Goal: Task Accomplishment & Management: Manage account settings

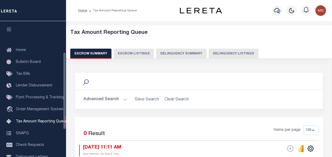
select select "100"
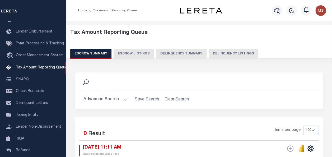
click at [227, 54] on button "Delinquency Listings" at bounding box center [233, 54] width 50 height 10
select select "100"
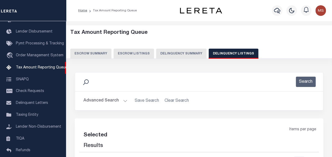
select select "100"
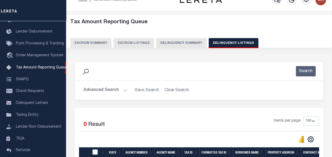
scroll to position [0, 0]
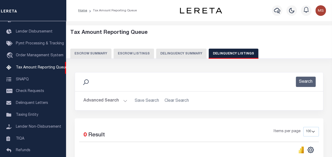
click at [123, 100] on button "Advanced Search" at bounding box center [105, 100] width 44 height 10
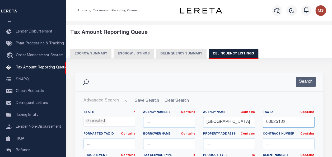
drag, startPoint x: 290, startPoint y: 123, endPoint x: 252, endPoint y: 118, distance: 38.6
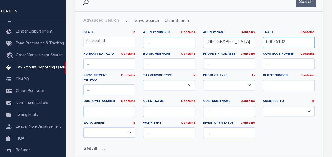
scroll to position [53, 0]
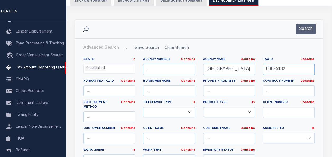
click at [288, 67] on input "00025132" at bounding box center [288, 69] width 52 height 11
drag, startPoint x: 291, startPoint y: 69, endPoint x: 260, endPoint y: 66, distance: 30.7
click at [260, 66] on div "Tax ID Contains Contains Is 00025132" at bounding box center [289, 68] width 60 height 22
paste input "00025132"
type input "00025132"
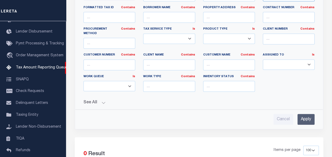
scroll to position [132, 0]
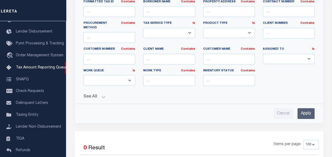
click at [308, 108] on input "Apply" at bounding box center [305, 113] width 17 height 11
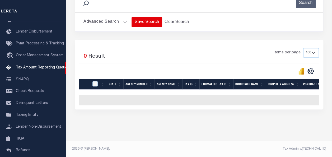
scroll to position [0, 0]
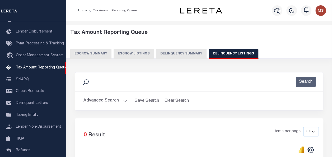
click at [122, 99] on button "Advanced Search" at bounding box center [105, 100] width 44 height 10
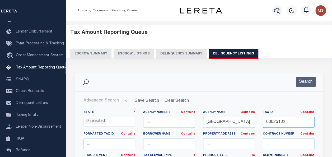
drag, startPoint x: 295, startPoint y: 123, endPoint x: 259, endPoint y: 122, distance: 36.7
click at [259, 122] on div "Tax ID Contains Contains Is 00025132" at bounding box center [289, 121] width 60 height 22
paste input "00025136"
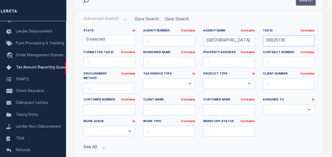
scroll to position [132, 0]
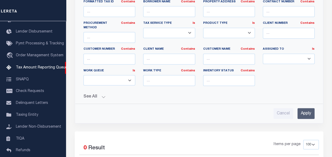
type input "00025136"
drag, startPoint x: 309, startPoint y: 107, endPoint x: 308, endPoint y: 99, distance: 8.8
click at [310, 108] on input "Apply" at bounding box center [305, 113] width 17 height 11
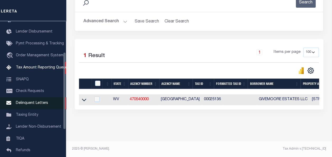
scroll to position [83, 0]
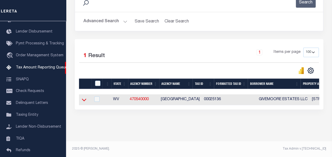
click at [85, 97] on icon at bounding box center [84, 100] width 4 height 6
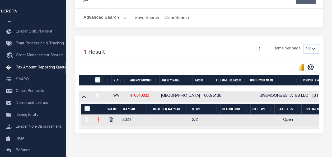
click at [98, 119] on icon at bounding box center [98, 119] width 2 height 4
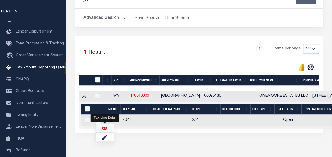
click at [104, 128] on img "" at bounding box center [104, 127] width 5 height 5
checkbox input "true"
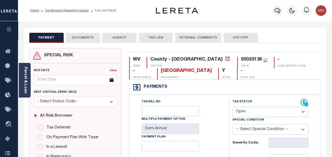
click at [253, 112] on select "- Select Status Code - Open Due/Unpaid Paid Incomplete No Tax Due Internal Refu…" at bounding box center [270, 112] width 76 height 10
select select "DUE"
click at [232, 107] on select "- Select Status Code - Open Due/Unpaid Paid Incomplete No Tax Due Internal Refu…" at bounding box center [270, 112] width 76 height 10
type input "[DATE]"
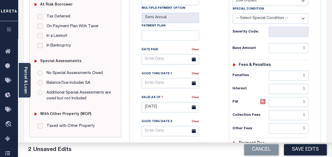
scroll to position [132, 0]
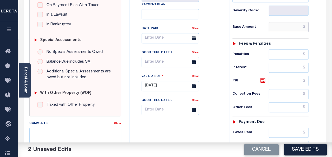
paste input "112.37"
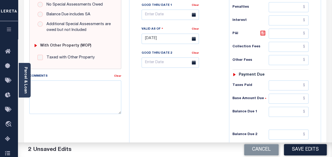
scroll to position [185, 0]
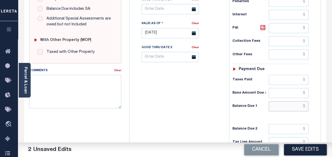
type input "$112.37"
click at [287, 106] on input "text" at bounding box center [288, 106] width 40 height 10
paste input "112.37"
type input "$112.37"
click at [187, 107] on div "Tax Bill No Multiple Payment Option Semi Annual Payment Plan Clear" at bounding box center [178, 30] width 94 height 233
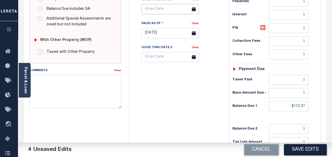
click at [164, 9] on input "text" at bounding box center [169, 9] width 57 height 10
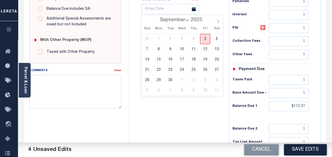
click at [205, 39] on span "5" at bounding box center [205, 39] width 10 height 10
type input "[DATE]"
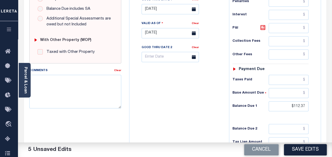
click at [193, 104] on div "Tax Bill No Multiple Payment Option Semi Annual Payment Plan Clear" at bounding box center [178, 30] width 94 height 233
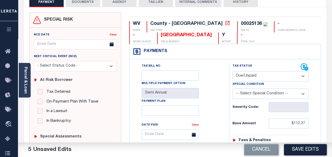
scroll to position [0, 0]
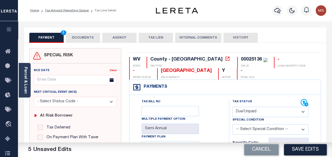
click at [80, 39] on button "DOCUMENTS" at bounding box center [83, 38] width 34 height 10
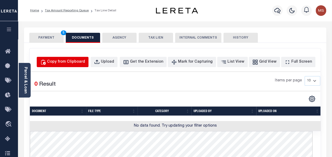
click at [71, 60] on div "Copy from Clipboard" at bounding box center [66, 62] width 38 height 6
select select "POP"
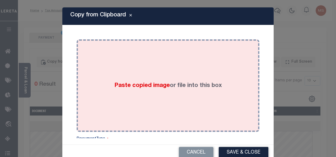
click at [135, 80] on div "Paste copied image or file into this box" at bounding box center [167, 85] width 175 height 84
drag, startPoint x: 135, startPoint y: 80, endPoint x: 112, endPoint y: 72, distance: 24.0
click at [112, 72] on div "Paste copied image or file into this box" at bounding box center [167, 85] width 175 height 84
drag, startPoint x: 112, startPoint y: 72, endPoint x: 104, endPoint y: 92, distance: 21.7
click at [104, 92] on div "Paste copied image or file into this box" at bounding box center [167, 85] width 175 height 84
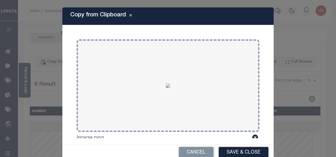
click at [237, 154] on button "Save & Close" at bounding box center [243, 152] width 50 height 11
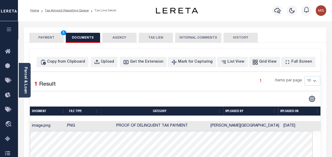
click at [49, 39] on button "PAYMENT 5" at bounding box center [46, 38] width 34 height 10
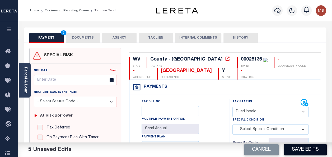
click at [302, 150] on button "Save Edits" at bounding box center [305, 149] width 43 height 11
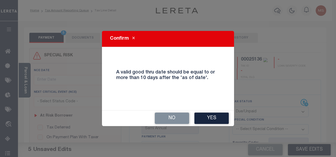
click at [211, 107] on div "Confirm A valid good thru date should be equal to or more than 10 days after th…" at bounding box center [168, 78] width 132 height 95
click at [210, 115] on button "Yes" at bounding box center [211, 117] width 34 height 11
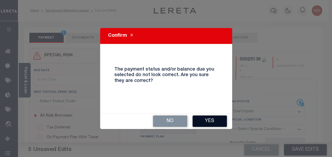
click at [213, 118] on button "Yes" at bounding box center [209, 120] width 34 height 11
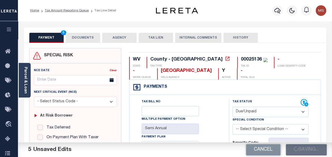
checkbox input "false"
type input "$112.37"
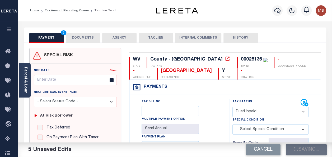
type input "$112.37"
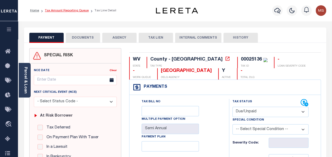
click at [60, 10] on link "Tax Amount Reporting Queue" at bounding box center [67, 10] width 44 height 3
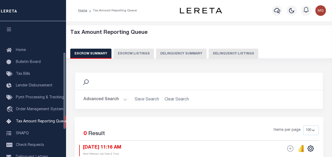
select select "100"
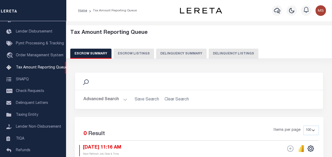
click at [224, 52] on button "Delinquency Listings" at bounding box center [233, 54] width 50 height 10
select select "100"
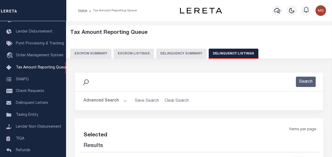
select select "100"
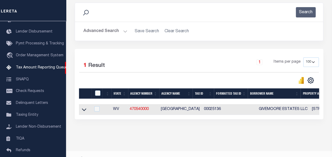
scroll to position [83, 0]
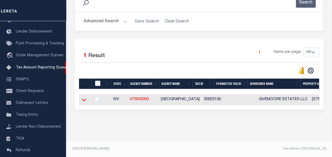
click at [85, 97] on icon at bounding box center [84, 100] width 4 height 6
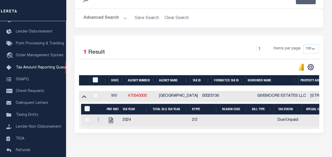
click at [95, 78] on input "checkbox" at bounding box center [95, 79] width 5 height 5
checkbox input "true"
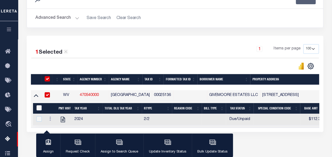
click at [38, 105] on input "&nbsp;" at bounding box center [38, 107] width 5 height 5
checkbox input "true"
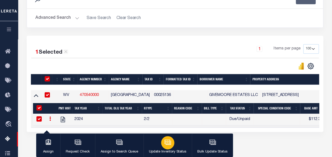
click at [168, 141] on icon "button" at bounding box center [167, 141] width 4 height 2
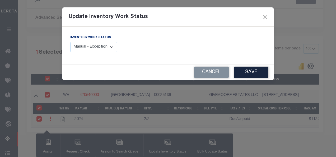
click at [102, 49] on select "Manual - Exception Pended - Awaiting Search Late Add Exception Completed" at bounding box center [93, 47] width 47 height 10
select select "4"
click at [70, 42] on select "Manual - Exception Pended - Awaiting Search Late Add Exception Completed" at bounding box center [93, 47] width 47 height 10
drag, startPoint x: 251, startPoint y: 71, endPoint x: 236, endPoint y: 101, distance: 33.3
click at [251, 71] on button "Save" at bounding box center [251, 71] width 34 height 11
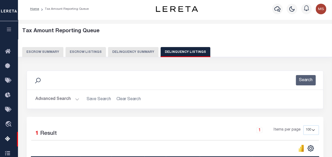
scroll to position [0, 0]
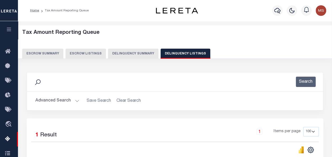
click at [73, 99] on button "Advanced Search" at bounding box center [57, 100] width 44 height 10
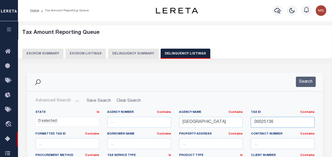
drag, startPoint x: 288, startPoint y: 121, endPoint x: 249, endPoint y: 119, distance: 39.1
click at [249, 119] on div "Tax ID Contains Contains Is 00025136" at bounding box center [282, 121] width 72 height 22
paste input "00025142"
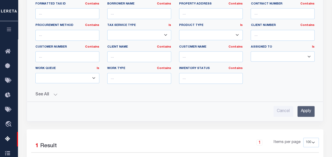
scroll to position [132, 0]
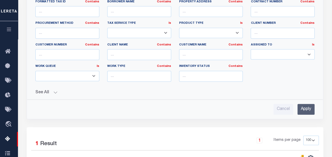
type input "00025142"
click at [307, 109] on input "Apply" at bounding box center [305, 109] width 17 height 11
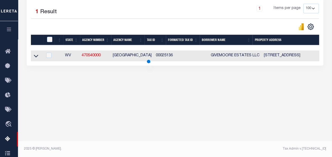
scroll to position [123, 0]
click at [35, 58] on icon at bounding box center [36, 56] width 4 height 6
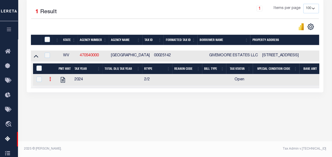
click at [51, 80] on icon at bounding box center [50, 79] width 2 height 4
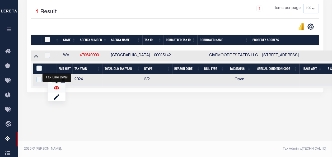
click at [56, 88] on img "" at bounding box center [56, 87] width 5 height 5
checkbox input "true"
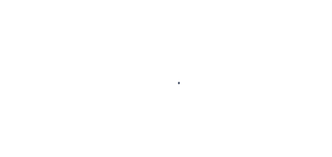
select select "OP2"
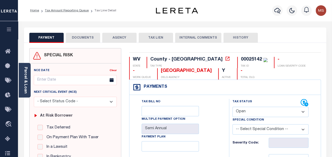
click at [77, 37] on button "DOCUMENTS" at bounding box center [83, 38] width 34 height 10
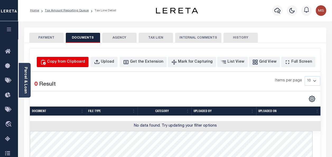
click at [79, 62] on div "Copy from Clipboard" at bounding box center [66, 62] width 38 height 6
select select "POP"
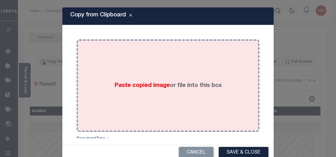
click at [125, 79] on div "Paste copied image or file into this box" at bounding box center [167, 85] width 175 height 84
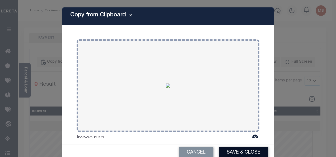
click at [242, 152] on button "Save & Close" at bounding box center [243, 152] width 50 height 11
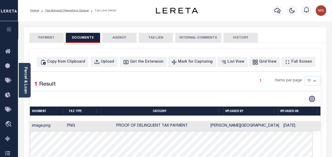
click at [49, 37] on button "PAYMENT" at bounding box center [46, 38] width 34 height 10
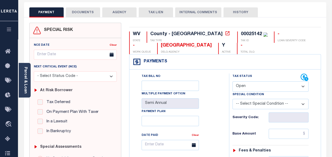
scroll to position [26, 0]
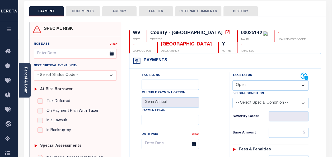
click at [260, 85] on select "- Select Status Code - Open Due/Unpaid Paid Incomplete No Tax Due Internal Refu…" at bounding box center [270, 85] width 76 height 10
select select "DUE"
click at [232, 80] on select "- Select Status Code - Open Due/Unpaid Paid Incomplete No Tax Due Internal Refu…" at bounding box center [270, 85] width 76 height 10
type input "[DATE]"
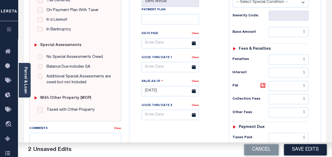
scroll to position [132, 0]
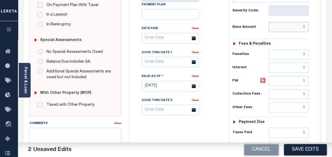
click at [284, 25] on input "text" at bounding box center [288, 27] width 40 height 10
drag, startPoint x: 304, startPoint y: 26, endPoint x: 292, endPoint y: 25, distance: 12.7
click at [292, 25] on input "$170.83" at bounding box center [288, 27] width 40 height 10
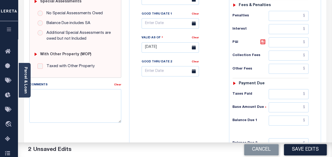
scroll to position [185, 0]
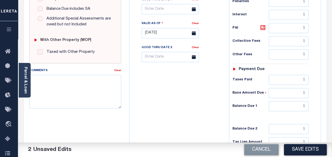
type input "$170.83"
click at [294, 104] on input "text" at bounding box center [288, 106] width 40 height 10
paste input "$170.83"
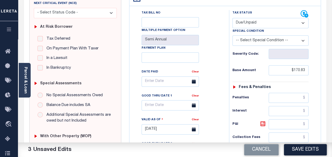
scroll to position [106, 0]
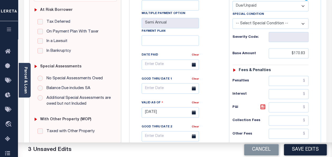
type input "$170.83"
click at [169, 91] on input "text" at bounding box center [169, 88] width 57 height 10
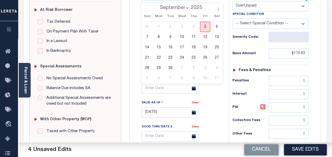
click at [206, 28] on span "5" at bounding box center [205, 27] width 10 height 10
type input "[DATE]"
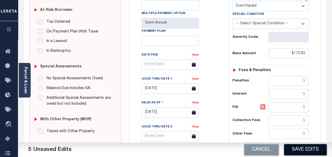
click at [304, 149] on button "Save Edits" at bounding box center [305, 149] width 43 height 11
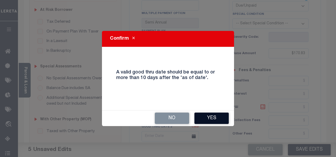
click at [212, 118] on button "Yes" at bounding box center [211, 117] width 34 height 11
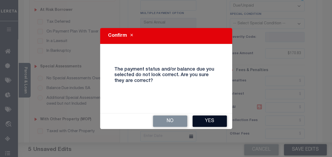
click at [206, 118] on button "Yes" at bounding box center [209, 120] width 34 height 11
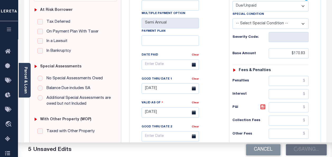
checkbox input "false"
type input "$170.83"
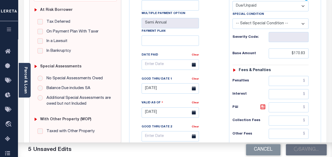
type input "$170.83"
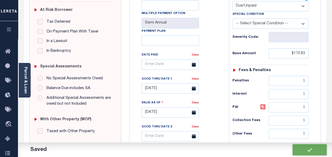
scroll to position [0, 0]
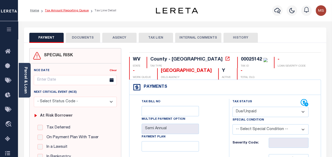
click at [60, 11] on link "Tax Amount Reporting Queue" at bounding box center [67, 10] width 44 height 3
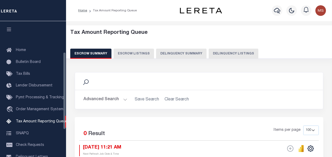
select select "100"
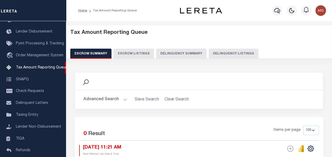
click at [220, 53] on button "Delinquency Listings" at bounding box center [233, 54] width 50 height 10
select select "100"
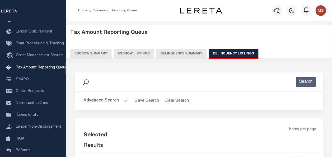
select select "100"
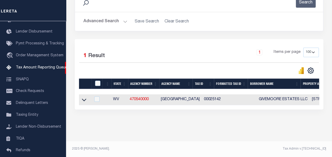
scroll to position [83, 0]
click at [83, 99] on icon at bounding box center [84, 100] width 4 height 3
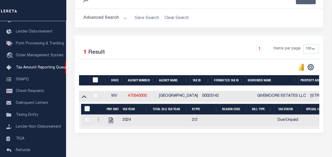
click at [94, 79] on input "checkbox" at bounding box center [95, 79] width 5 height 5
checkbox input "true"
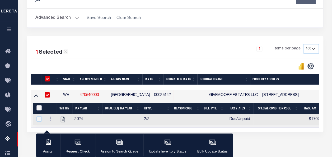
click at [39, 106] on input "&nbsp;" at bounding box center [38, 107] width 5 height 5
checkbox input "true"
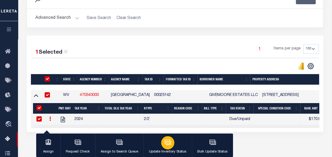
click at [165, 139] on icon "button" at bounding box center [167, 141] width 7 height 7
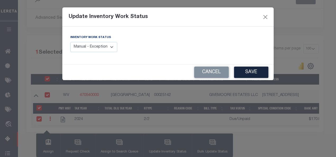
click at [107, 50] on select "Manual - Exception Pended - Awaiting Search Late Add Exception Completed" at bounding box center [93, 47] width 47 height 10
select select "4"
click at [70, 42] on select "Manual - Exception Pended - Awaiting Search Late Add Exception Completed" at bounding box center [93, 47] width 47 height 10
click at [261, 72] on button "Save" at bounding box center [251, 71] width 34 height 11
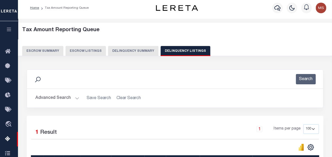
scroll to position [0, 0]
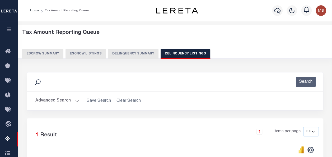
click at [76, 100] on button "Advanced Search" at bounding box center [57, 100] width 44 height 10
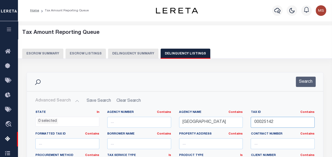
drag, startPoint x: 286, startPoint y: 121, endPoint x: 246, endPoint y: 122, distance: 40.4
paste input "00025143"
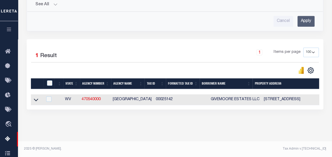
scroll to position [90, 0]
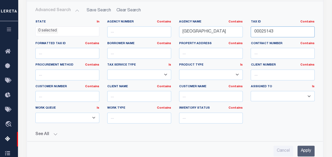
type input "00025143"
click at [305, 146] on input "Apply" at bounding box center [305, 150] width 17 height 11
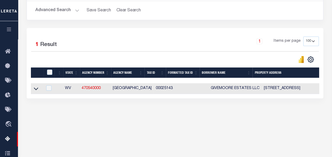
click at [34, 89] on link at bounding box center [36, 88] width 6 height 4
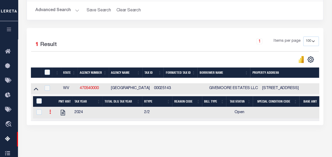
click at [50, 112] on icon at bounding box center [50, 111] width 2 height 4
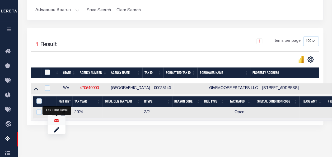
click at [55, 120] on img "" at bounding box center [56, 120] width 5 height 5
checkbox input "true"
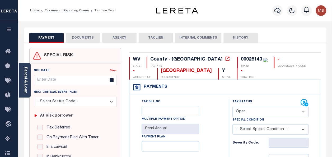
click at [257, 111] on select "- Select Status Code - Open Due/Unpaid Paid Incomplete No Tax Due Internal Refu…" at bounding box center [270, 112] width 76 height 10
select select "DUE"
click at [232, 107] on select "- Select Status Code - Open Due/Unpaid Paid Incomplete No Tax Due Internal Refu…" at bounding box center [270, 112] width 76 height 10
type input "[DATE]"
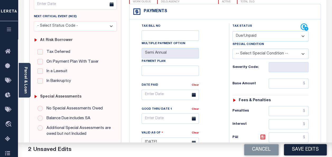
scroll to position [79, 0]
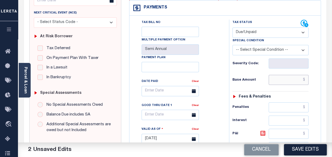
click at [281, 80] on input "text" at bounding box center [288, 80] width 40 height 10
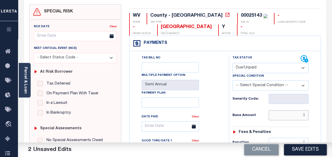
scroll to position [0, 0]
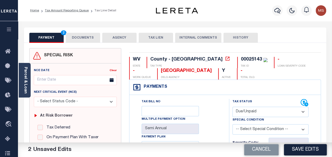
click at [80, 38] on button "DOCUMENTS" at bounding box center [83, 38] width 34 height 10
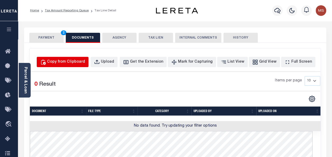
click at [79, 62] on div "Copy from Clipboard" at bounding box center [66, 62] width 38 height 6
select select "POP"
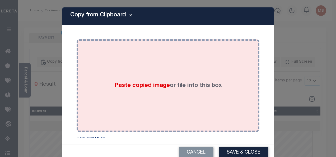
click at [144, 93] on div "Paste copied image or file into this box" at bounding box center [167, 85] width 175 height 84
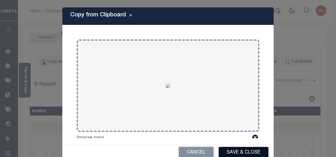
click at [239, 152] on button "Save & Close" at bounding box center [243, 152] width 50 height 11
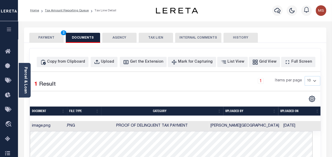
click at [50, 38] on button "PAYMENT 2" at bounding box center [46, 38] width 34 height 10
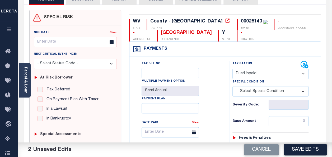
scroll to position [53, 0]
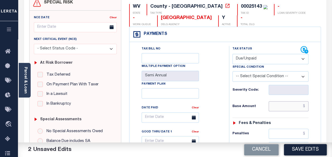
click at [299, 108] on input "text" at bounding box center [288, 106] width 40 height 10
drag, startPoint x: 306, startPoint y: 106, endPoint x: 289, endPoint y: 104, distance: 16.7
click at [289, 104] on input "$83.13" at bounding box center [288, 106] width 40 height 10
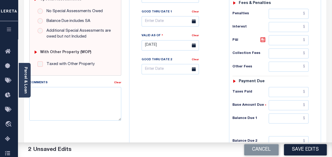
scroll to position [185, 0]
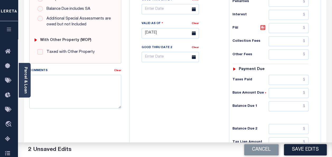
type input "$83.13"
click at [294, 102] on input "text" at bounding box center [288, 106] width 40 height 10
paste input "$83.13"
type input "$83.13"
click at [304, 149] on button "Save Edits" at bounding box center [305, 149] width 43 height 11
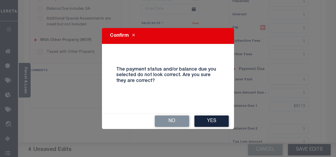
click at [198, 67] on h4 "The payment status and/or balance due you selected do not look correct. Are you…" at bounding box center [167, 75] width 111 height 17
click at [169, 117] on button "No" at bounding box center [172, 120] width 34 height 11
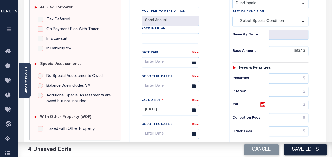
scroll to position [106, 0]
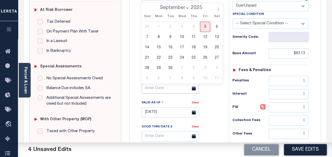
click at [157, 88] on input "text" at bounding box center [169, 88] width 57 height 10
click at [205, 27] on span "5" at bounding box center [205, 27] width 10 height 10
type input "[DATE]"
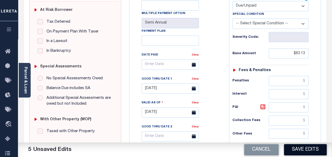
click at [320, 152] on button "Save Edits" at bounding box center [305, 149] width 43 height 11
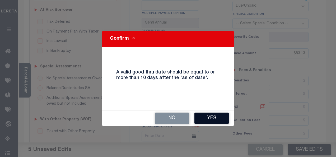
click at [216, 116] on button "Yes" at bounding box center [211, 117] width 34 height 11
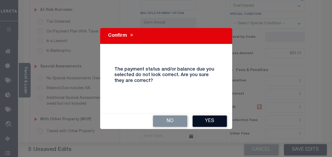
click at [211, 118] on button "Yes" at bounding box center [209, 120] width 34 height 11
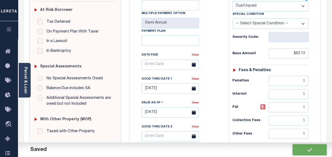
checkbox input "false"
type input "$83.13"
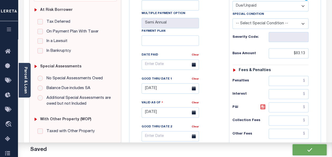
type input "$83.13"
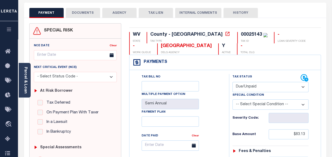
scroll to position [0, 0]
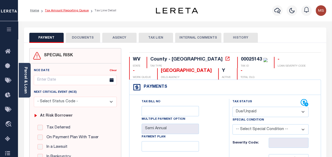
click at [61, 11] on link "Tax Amount Reporting Queue" at bounding box center [67, 10] width 44 height 3
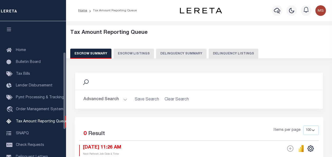
select select "100"
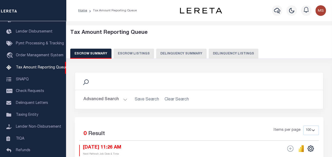
click at [223, 52] on button "Delinquency Listings" at bounding box center [233, 54] width 50 height 10
select select "100"
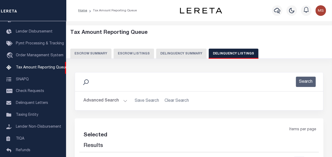
select select "100"
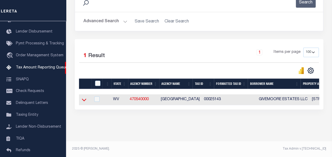
click at [83, 98] on icon at bounding box center [84, 100] width 4 height 6
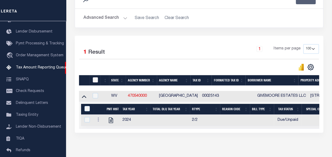
click at [96, 79] on input "checkbox" at bounding box center [95, 79] width 5 height 5
checkbox input "true"
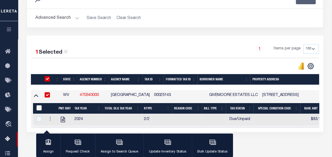
click at [40, 108] on input "&nbsp;" at bounding box center [38, 107] width 5 height 5
checkbox input "true"
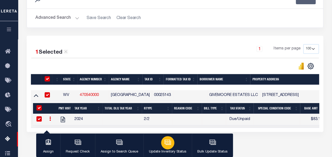
click at [166, 141] on icon "button" at bounding box center [167, 141] width 7 height 7
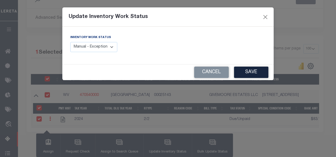
click at [95, 49] on select "Manual - Exception Pended - Awaiting Search Late Add Exception Completed" at bounding box center [93, 47] width 47 height 10
select select "4"
click at [70, 42] on select "Manual - Exception Pended - Awaiting Search Late Add Exception Completed" at bounding box center [93, 47] width 47 height 10
click at [245, 71] on button "Save" at bounding box center [251, 71] width 34 height 11
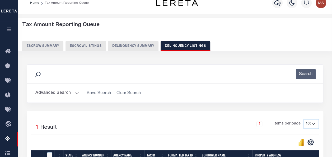
scroll to position [0, 0]
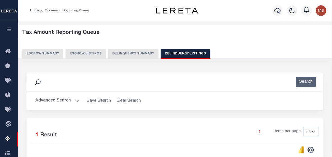
click at [73, 100] on button "Advanced Search" at bounding box center [57, 100] width 44 height 10
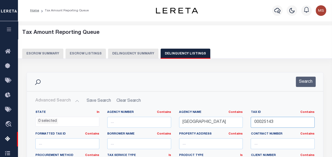
drag, startPoint x: 284, startPoint y: 122, endPoint x: 235, endPoint y: 123, distance: 48.8
paste input "00025250"
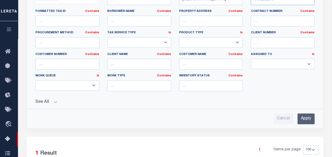
scroll to position [132, 0]
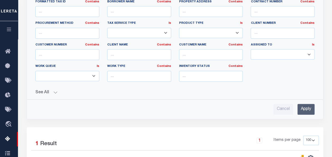
type input "00025250"
click at [305, 105] on input "Apply" at bounding box center [305, 109] width 17 height 11
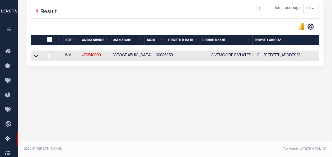
scroll to position [123, 0]
click at [36, 57] on icon at bounding box center [36, 56] width 4 height 3
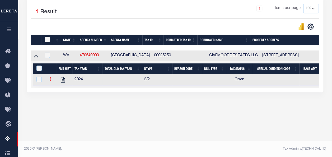
click at [50, 81] on icon at bounding box center [50, 79] width 2 height 4
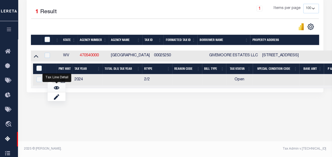
click at [58, 89] on img "" at bounding box center [56, 87] width 5 height 5
checkbox input "true"
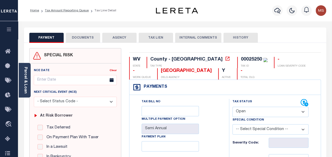
click at [242, 112] on select "- Select Status Code - Open Due/Unpaid Paid Incomplete No Tax Due Internal Refu…" at bounding box center [270, 112] width 76 height 10
select select "DUE"
click at [232, 107] on select "- Select Status Code - Open Due/Unpaid Paid Incomplete No Tax Due Internal Refu…" at bounding box center [270, 112] width 76 height 10
type input "[DATE]"
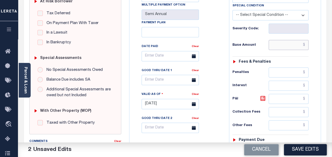
scroll to position [106, 0]
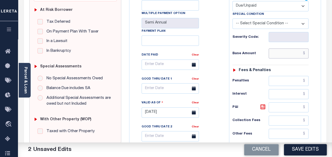
click at [286, 55] on input "text" at bounding box center [288, 53] width 40 height 10
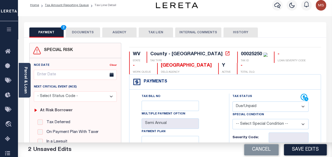
scroll to position [0, 0]
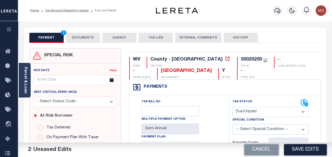
type input "$6,047.46"
click at [83, 36] on button "DOCUMENTS" at bounding box center [83, 38] width 34 height 10
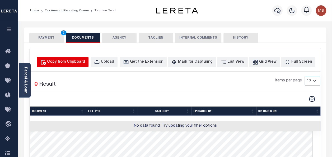
click at [85, 61] on div "Copy from Clipboard" at bounding box center [66, 62] width 38 height 6
select select "POP"
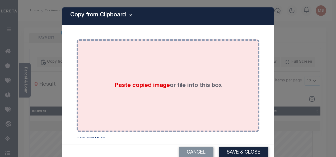
click at [135, 99] on div "Paste copied image or file into this box" at bounding box center [167, 85] width 175 height 84
drag, startPoint x: 126, startPoint y: 87, endPoint x: 99, endPoint y: 84, distance: 27.3
click at [99, 84] on div "Paste copied image or file into this box" at bounding box center [167, 85] width 175 height 84
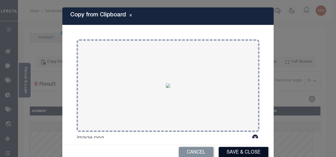
click at [238, 151] on button "Save & Close" at bounding box center [243, 152] width 50 height 11
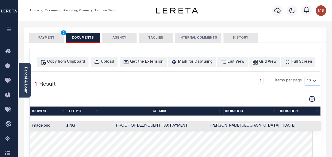
click at [54, 37] on button "PAYMENT 3" at bounding box center [46, 38] width 34 height 10
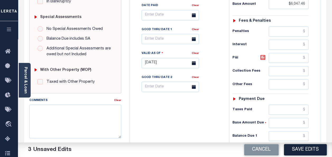
scroll to position [158, 0]
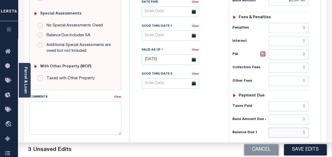
click at [286, 130] on input "text" at bounding box center [288, 132] width 40 height 10
drag, startPoint x: 286, startPoint y: 130, endPoint x: 207, endPoint y: 113, distance: 81.2
click at [207, 113] on div "Tax Bill No Multiple Payment Option Semi Annual Payment Plan Clear" at bounding box center [178, 56] width 94 height 233
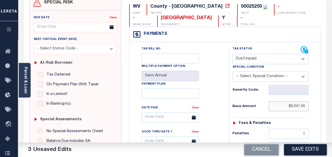
drag, startPoint x: 306, startPoint y: 106, endPoint x: 288, endPoint y: 105, distance: 18.0
click at [288, 105] on input "$6,047.46" at bounding box center [288, 106] width 40 height 10
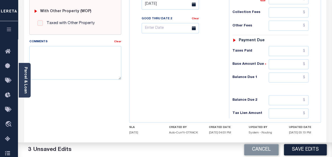
scroll to position [237, 0]
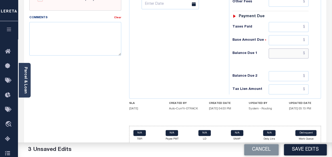
click at [292, 50] on input "text" at bounding box center [288, 53] width 40 height 10
type input "$6,047.46"
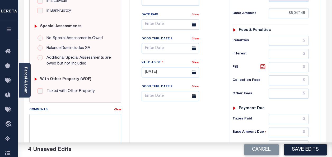
scroll to position [132, 0]
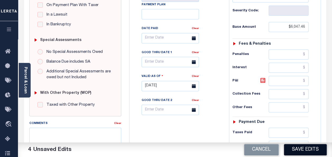
click at [305, 149] on button "Save Edits" at bounding box center [305, 149] width 43 height 11
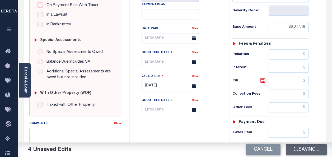
scroll to position [127, 0]
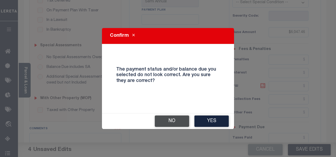
click at [178, 120] on button "No" at bounding box center [172, 120] width 34 height 11
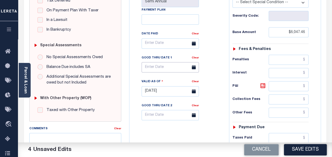
click at [157, 66] on input "text" at bounding box center [169, 67] width 57 height 10
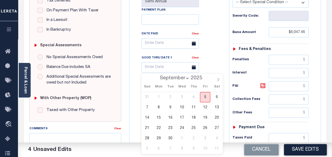
click at [204, 95] on span "5" at bounding box center [205, 97] width 10 height 10
type input "[DATE]"
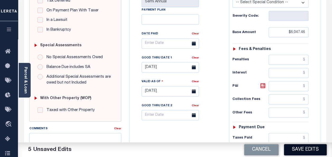
click at [303, 147] on button "Save Edits" at bounding box center [305, 149] width 43 height 11
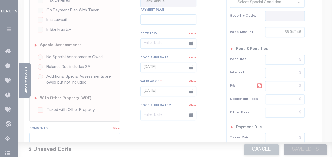
scroll to position [121, 0]
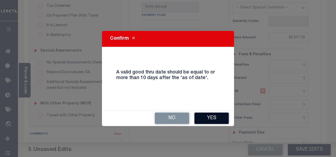
click at [208, 118] on button "Yes" at bounding box center [211, 117] width 34 height 11
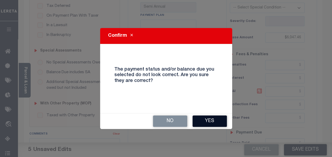
click at [211, 120] on button "Yes" at bounding box center [209, 120] width 34 height 11
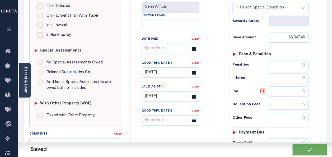
checkbox input "false"
type input "$6,047.46"
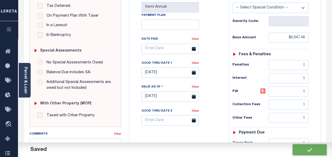
type input "$6,047.46"
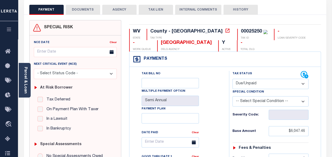
scroll to position [0, 0]
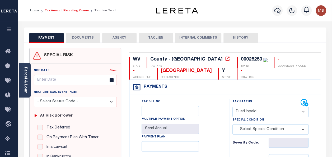
click at [78, 9] on link "Tax Amount Reporting Queue" at bounding box center [67, 10] width 44 height 3
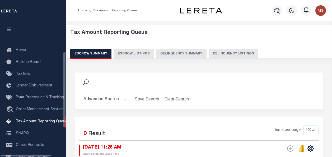
select select "100"
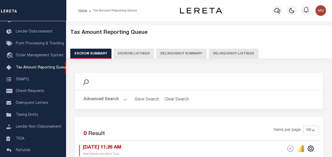
click at [228, 51] on button "Delinquency Listings" at bounding box center [233, 54] width 50 height 10
select select "100"
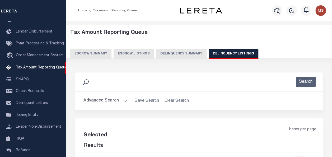
select select "100"
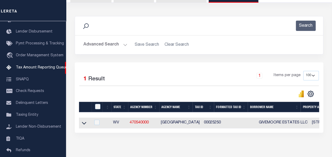
scroll to position [83, 0]
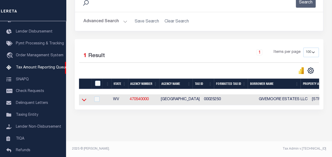
click at [83, 97] on icon at bounding box center [84, 100] width 4 height 6
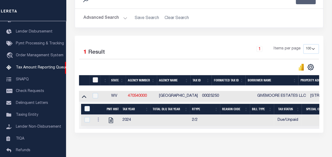
click at [96, 81] on input "checkbox" at bounding box center [95, 79] width 5 height 5
checkbox input "true"
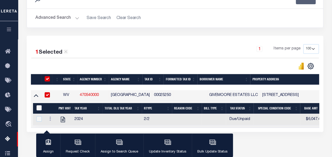
click at [39, 106] on input "&nbsp;" at bounding box center [38, 107] width 5 height 5
checkbox input "true"
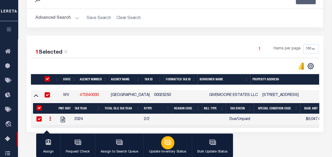
click at [166, 142] on icon "button" at bounding box center [167, 141] width 7 height 7
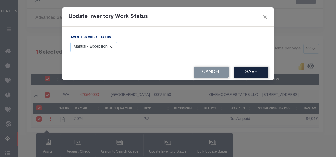
click at [91, 48] on select "Manual - Exception Pended - Awaiting Search Late Add Exception Completed" at bounding box center [93, 47] width 47 height 10
select select "4"
click at [70, 42] on select "Manual - Exception Pended - Awaiting Search Late Add Exception Completed" at bounding box center [93, 47] width 47 height 10
click at [246, 73] on button "Save" at bounding box center [251, 71] width 34 height 11
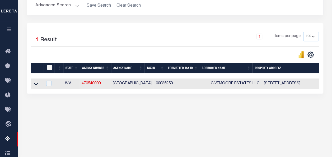
scroll to position [106, 0]
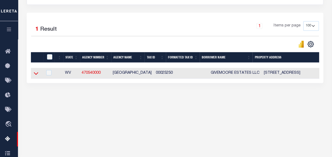
click at [35, 75] on icon at bounding box center [36, 73] width 4 height 6
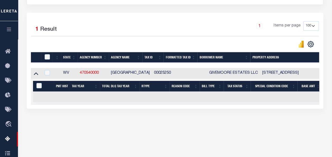
scroll to position [0, 0]
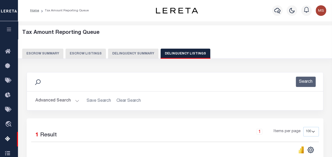
click at [76, 99] on button "Advanced Search" at bounding box center [57, 100] width 44 height 10
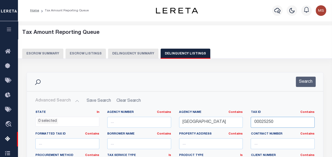
drag, startPoint x: 281, startPoint y: 119, endPoint x: 232, endPoint y: 120, distance: 48.8
paste input "04-19006200000000"
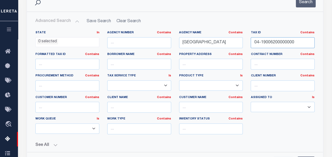
scroll to position [106, 0]
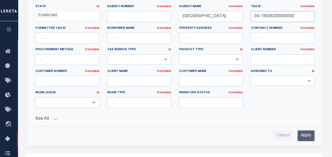
type input "04-19006200000000"
click at [307, 133] on input "Apply" at bounding box center [305, 135] width 17 height 11
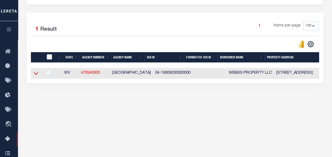
click at [35, 73] on icon at bounding box center [36, 73] width 4 height 6
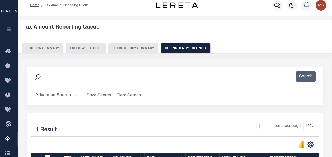
scroll to position [0, 0]
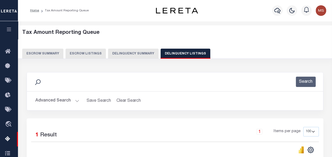
click at [73, 97] on button "Advanced Search" at bounding box center [57, 100] width 44 height 10
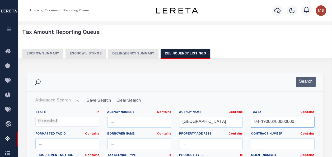
drag, startPoint x: 296, startPoint y: 120, endPoint x: 247, endPoint y: 116, distance: 48.7
click at [247, 116] on div "Tax ID Contains Contains Is 04-19006200000000" at bounding box center [282, 121] width 72 height 22
paste input "04-19008600000000"
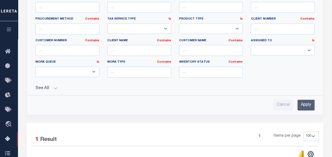
scroll to position [158, 0]
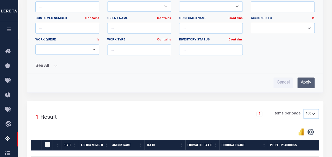
type input "04-19008600000000"
click at [304, 82] on input "Apply" at bounding box center [305, 82] width 17 height 11
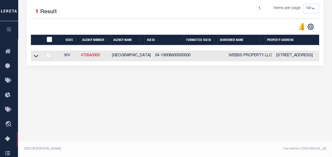
scroll to position [123, 0]
click at [36, 57] on icon at bounding box center [36, 56] width 4 height 6
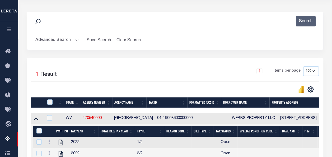
scroll to position [44, 0]
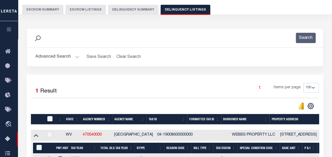
click at [75, 57] on button "Advanced Search" at bounding box center [57, 57] width 44 height 10
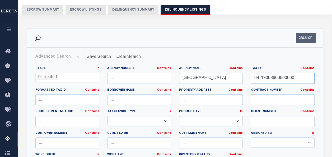
drag, startPoint x: 294, startPoint y: 78, endPoint x: 244, endPoint y: 71, distance: 49.8
click at [244, 71] on div "State In In AK AL AR AZ CA CO CT DC DE FL GA GU HI IA ID IL IN KS KY LA MA MD M…" at bounding box center [174, 120] width 287 height 108
paste input "04-19006200000000"
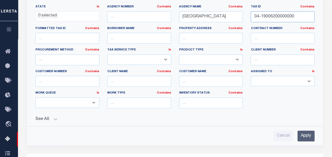
scroll to position [123, 0]
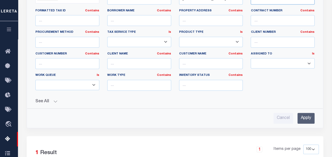
type input "04-19006200000000"
click at [307, 117] on input "Apply" at bounding box center [305, 118] width 17 height 11
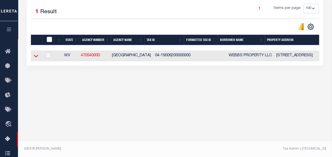
click at [35, 58] on icon at bounding box center [36, 56] width 4 height 6
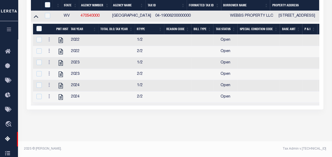
scroll to position [162, 0]
click at [49, 37] on icon at bounding box center [49, 39] width 2 height 4
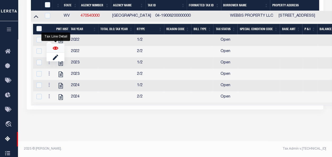
click at [55, 47] on img "" at bounding box center [55, 47] width 5 height 5
checkbox input "false"
checkbox input "true"
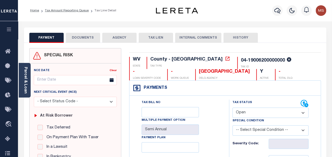
click at [257, 112] on select "- Select Status Code - Open Due/Unpaid Paid Incomplete No Tax Due Internal Refu…" at bounding box center [270, 112] width 76 height 10
select select "PYD"
click at [232, 107] on select "- Select Status Code - Open Due/Unpaid Paid Incomplete No Tax Due Internal Refu…" at bounding box center [270, 112] width 76 height 10
type input "[DATE]"
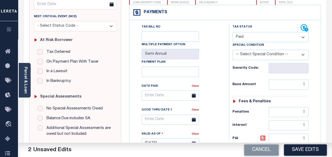
scroll to position [79, 0]
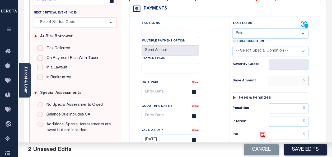
click at [286, 83] on input "text" at bounding box center [288, 81] width 40 height 10
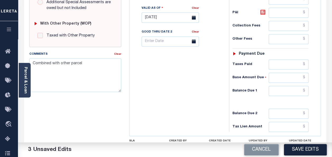
scroll to position [211, 0]
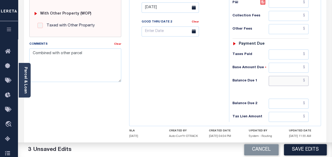
type input "$0.00"
click at [289, 76] on input "text" at bounding box center [288, 81] width 40 height 10
type input "$0.00"
drag, startPoint x: 88, startPoint y: 55, endPoint x: 25, endPoint y: 53, distance: 62.8
click at [25, 53] on div "Comments Clear Combined with other parcel" at bounding box center [75, 63] width 100 height 45
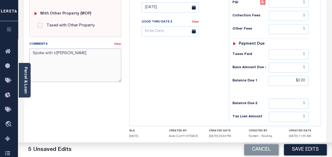
drag, startPoint x: 70, startPoint y: 52, endPoint x: 59, endPoint y: 52, distance: 10.6
click at [59, 52] on textarea "Spoke with t/[PERSON_NAME]" at bounding box center [75, 64] width 92 height 33
paste textarea "[PERSON_NAME]"
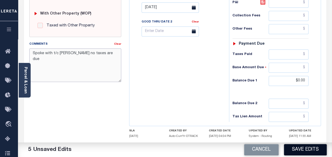
type textarea "Spoke with t/c [PERSON_NAME] no taxes are due"
click at [300, 148] on button "Save Edits" at bounding box center [305, 149] width 43 height 11
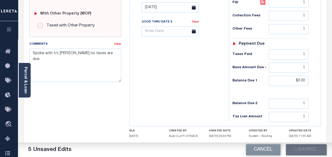
checkbox input "false"
type textarea "Spoke with t/c [PERSON_NAME] no taxes are due"
type input "$0"
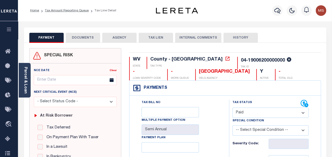
scroll to position [0, 0]
click at [69, 12] on link "Tax Amount Reporting Queue" at bounding box center [67, 10] width 44 height 3
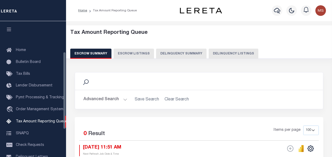
select select "100"
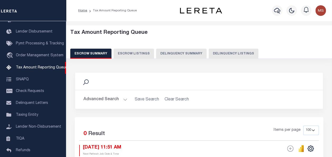
click at [219, 53] on button "Delinquency Listings" at bounding box center [233, 54] width 50 height 10
select select "100"
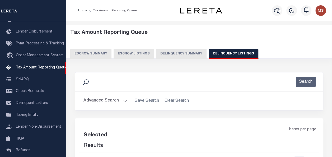
select select "100"
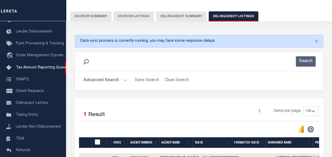
scroll to position [53, 0]
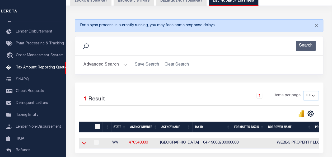
click at [83, 143] on icon at bounding box center [84, 143] width 4 height 6
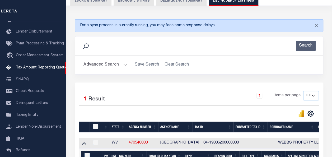
scroll to position [158, 0]
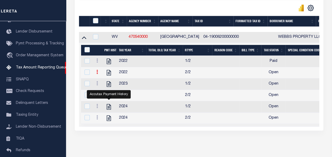
click at [98, 71] on link at bounding box center [97, 72] width 6 height 4
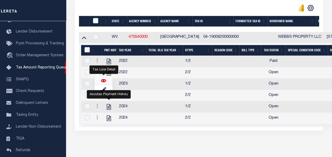
click at [103, 82] on img "" at bounding box center [103, 80] width 5 height 5
checkbox input "true"
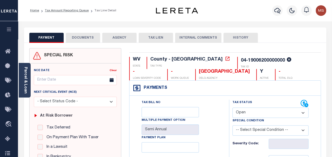
click at [258, 115] on select "- Select Status Code - Open Due/Unpaid Paid Incomplete No Tax Due Internal Refu…" at bounding box center [270, 112] width 76 height 10
select select "PYD"
click at [232, 107] on select "- Select Status Code - Open Due/Unpaid Paid Incomplete No Tax Due Internal Refu…" at bounding box center [270, 112] width 76 height 10
type input "[DATE]"
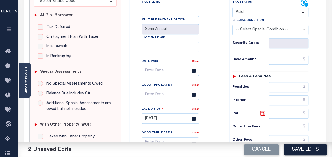
scroll to position [106, 0]
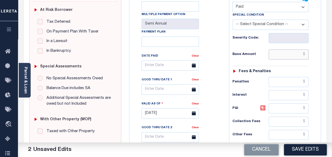
click at [290, 56] on input "text" at bounding box center [288, 54] width 40 height 10
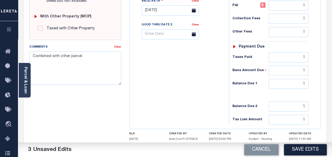
scroll to position [211, 0]
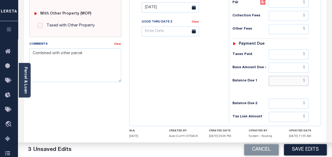
type input "$0.00"
click at [298, 76] on input "text" at bounding box center [288, 81] width 40 height 10
type input "$0.00"
click at [43, 56] on textarea "Combined with other parcel" at bounding box center [75, 64] width 92 height 33
drag, startPoint x: 75, startPoint y: 53, endPoint x: 30, endPoint y: 53, distance: 45.4
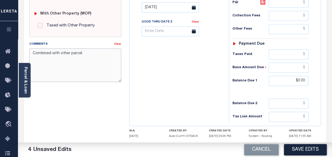
click at [30, 53] on textarea "Combined with other parcel" at bounding box center [75, 64] width 92 height 33
paste textarea "[PERSON_NAME]"
drag, startPoint x: 114, startPoint y: 50, endPoint x: 31, endPoint y: 51, distance: 82.6
click at [31, 51] on textarea "Spoke with t/c [PERSON_NAME] NO TAXES ARE DUE" at bounding box center [75, 64] width 92 height 33
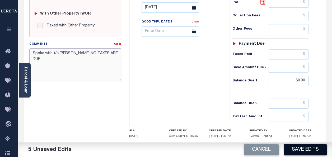
type textarea "Spoke with t/c [PERSON_NAME] NO TAXES ARE DUE"
click at [300, 149] on button "Save Edits" at bounding box center [305, 149] width 43 height 11
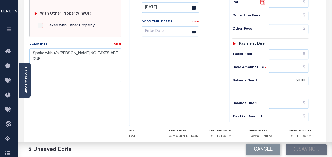
checkbox input "false"
type input "$0"
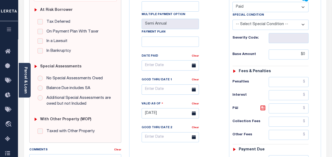
scroll to position [0, 0]
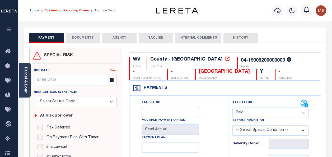
click at [65, 12] on link "Tax Amount Reporting Queue" at bounding box center [67, 10] width 44 height 3
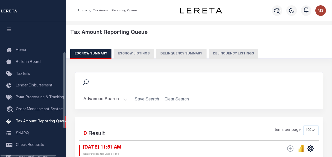
select select "100"
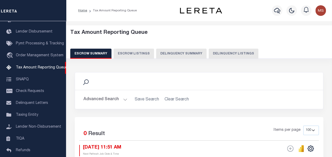
click at [218, 53] on button "Delinquency Listings" at bounding box center [233, 54] width 50 height 10
select select "100"
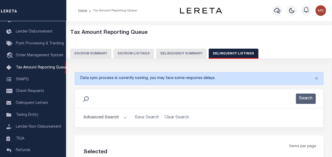
select select "100"
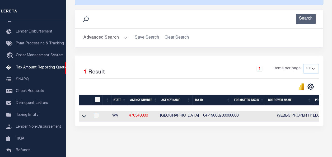
scroll to position [99, 0]
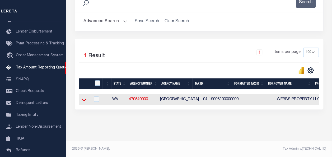
click at [84, 97] on icon at bounding box center [84, 100] width 4 height 6
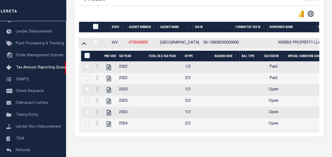
scroll to position [178, 0]
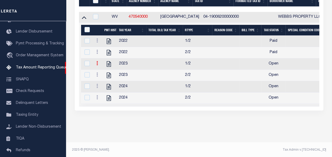
click at [99, 63] on link at bounding box center [97, 64] width 6 height 4
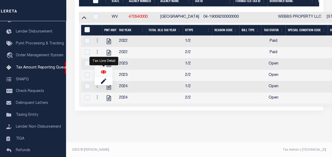
click at [104, 72] on img "" at bounding box center [103, 71] width 5 height 5
checkbox input "true"
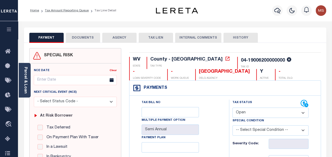
click at [248, 111] on select "- Select Status Code - Open Due/Unpaid Paid Incomplete No Tax Due Internal Refu…" at bounding box center [270, 112] width 76 height 10
select select "PYD"
click at [232, 107] on select "- Select Status Code - Open Due/Unpaid Paid Incomplete No Tax Due Internal Refu…" at bounding box center [270, 112] width 76 height 10
type input "[DATE]"
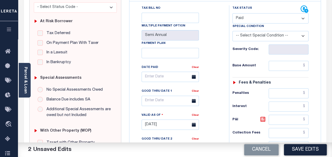
scroll to position [106, 0]
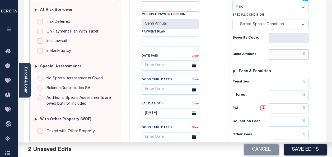
click at [283, 51] on input "text" at bounding box center [288, 54] width 40 height 10
type input "$0.00"
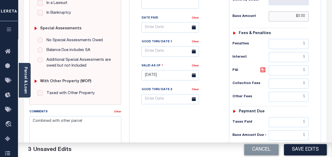
scroll to position [158, 0]
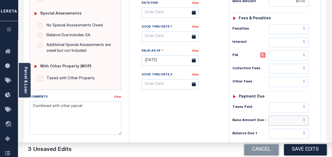
click at [297, 117] on input "text" at bounding box center [288, 120] width 40 height 10
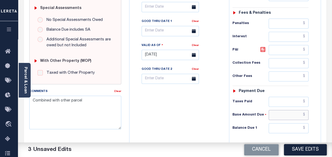
scroll to position [211, 0]
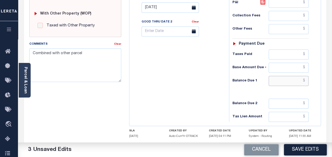
click at [290, 76] on input "text" at bounding box center [288, 81] width 40 height 10
type input "$0.00"
drag, startPoint x: 85, startPoint y: 54, endPoint x: 19, endPoint y: 51, distance: 66.3
paste textarea "Spoke with t/c [PERSON_NAME] NO TAXES ARE DUE"
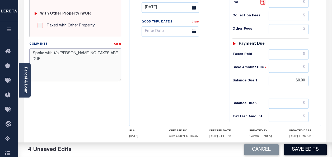
type textarea "Spoke with t/c [PERSON_NAME] NO TAXES ARE DUE"
click at [303, 151] on button "Save Edits" at bounding box center [305, 149] width 43 height 11
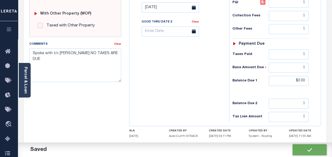
checkbox input "false"
type input "$0"
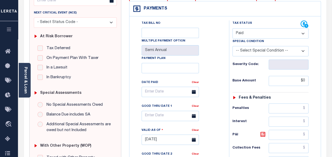
scroll to position [0, 0]
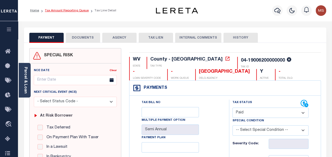
click at [66, 12] on link "Tax Amount Reporting Queue" at bounding box center [67, 10] width 44 height 3
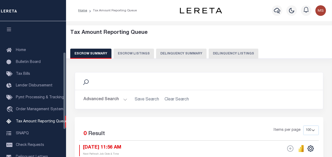
select select "100"
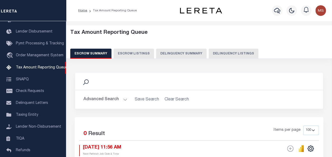
click at [222, 53] on button "Delinquency Listings" at bounding box center [233, 54] width 50 height 10
select select "100"
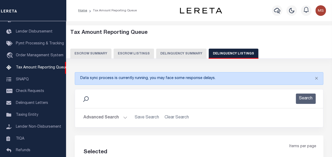
select select "100"
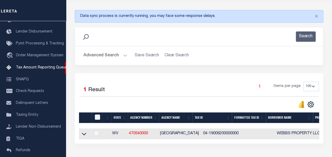
scroll to position [99, 0]
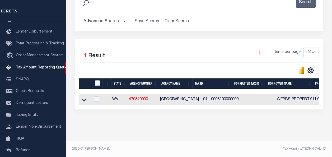
click at [81, 97] on link at bounding box center [84, 99] width 6 height 4
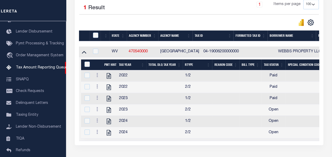
scroll to position [178, 0]
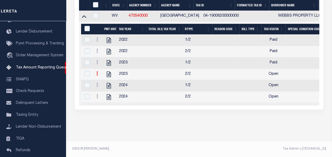
click at [96, 71] on icon at bounding box center [97, 73] width 2 height 4
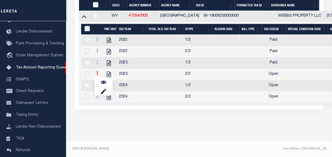
scroll to position [175, 0]
click at [105, 83] on img "" at bounding box center [103, 81] width 5 height 5
checkbox input "true"
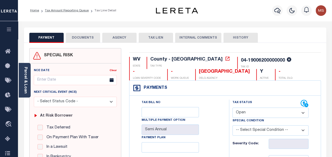
click at [253, 114] on select "- Select Status Code - Open Due/Unpaid Paid Incomplete No Tax Due Internal Refu…" at bounding box center [270, 112] width 76 height 10
select select "NTX"
click at [232, 107] on select "- Select Status Code - Open Due/Unpaid Paid Incomplete No Tax Due Internal Refu…" at bounding box center [270, 112] width 76 height 10
type input "[DATE]"
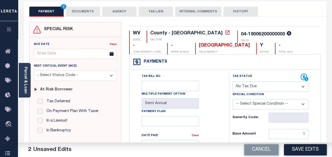
scroll to position [26, 0]
click at [251, 83] on select "- Select Status Code - Open Due/Unpaid Paid Incomplete No Tax Due Internal Refu…" at bounding box center [270, 86] width 76 height 10
select select "OP2"
click at [232, 81] on select "- Select Status Code - Open Due/Unpaid Paid Incomplete No Tax Due Internal Refu…" at bounding box center [270, 86] width 76 height 10
type input "[DATE]"
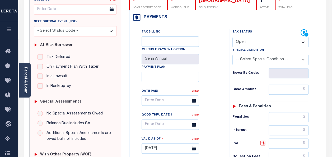
scroll to position [106, 0]
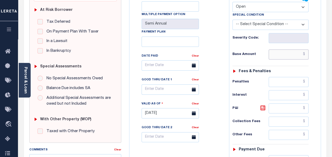
click at [285, 55] on input "text" at bounding box center [288, 54] width 40 height 10
type input "$0.00"
type input "[DATE]"
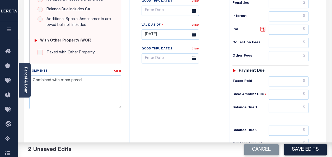
scroll to position [185, 0]
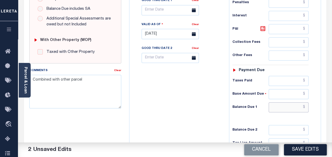
click at [288, 103] on input "text" at bounding box center [288, 107] width 40 height 10
type input "$0.00"
click at [62, 83] on textarea "Combined with other parcel" at bounding box center [75, 91] width 92 height 33
drag, startPoint x: 90, startPoint y: 77, endPoint x: 26, endPoint y: 77, distance: 64.4
click at [26, 77] on div "Parcel & Loan Tax Bill Details 04-19006200000000 TAX ID AGENCY 2023 TAX YEAR" at bounding box center [175, 25] width 310 height 379
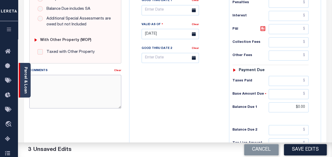
paste textarea "Spoke with t/c [PERSON_NAME] NO TAXES ARE DUE"
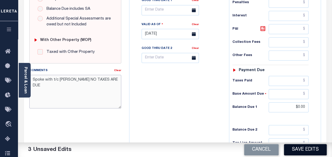
type textarea "Spoke with t/c [PERSON_NAME] NO TAXES ARE DUE"
click at [301, 148] on button "Save Edits" at bounding box center [305, 149] width 43 height 11
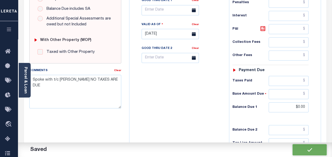
checkbox input "false"
type input "$0"
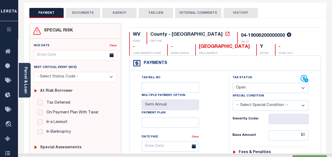
scroll to position [0, 0]
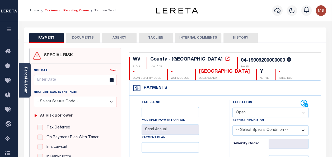
click at [61, 10] on link "Tax Amount Reporting Queue" at bounding box center [67, 10] width 44 height 3
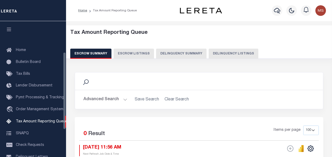
select select "100"
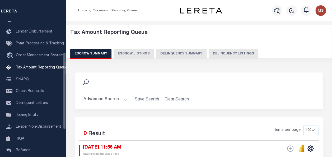
click at [233, 55] on button "Delinquency Listings" at bounding box center [233, 54] width 50 height 10
select select "100"
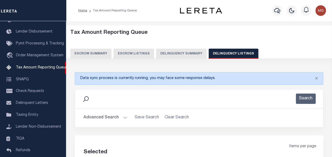
select select "100"
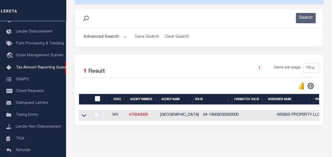
scroll to position [99, 0]
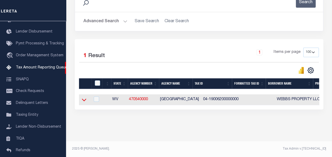
click at [86, 97] on icon at bounding box center [84, 100] width 4 height 6
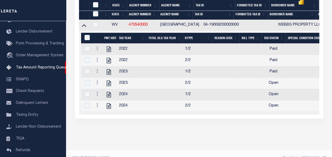
scroll to position [178, 0]
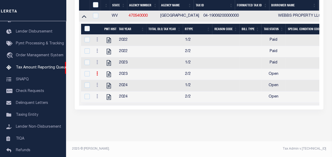
click at [98, 72] on link at bounding box center [97, 74] width 6 height 4
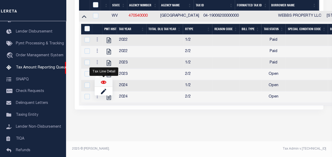
click at [102, 82] on img "" at bounding box center [103, 81] width 5 height 5
checkbox input "true"
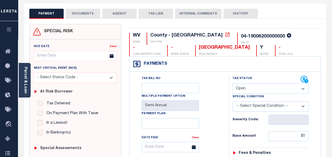
scroll to position [79, 0]
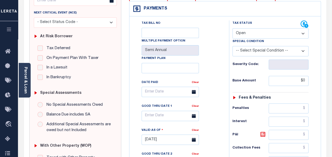
click at [247, 31] on select "- Select Status Code - Open Due/Unpaid Paid Incomplete No Tax Due Internal Refu…" at bounding box center [270, 33] width 76 height 10
select select "PYD"
click at [232, 28] on select "- Select Status Code - Open Due/Unpaid Paid Incomplete No Tax Due Internal Refu…" at bounding box center [270, 33] width 76 height 10
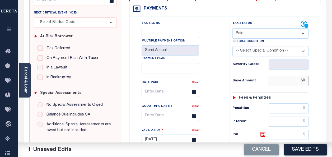
click at [294, 78] on input "$0" at bounding box center [288, 81] width 40 height 10
type input "$0.00"
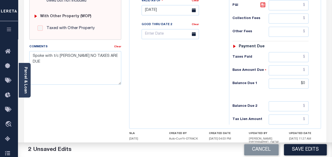
scroll to position [211, 0]
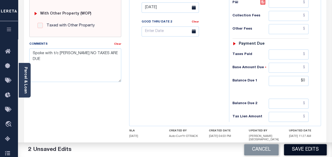
click at [304, 153] on button "Save Edits" at bounding box center [305, 149] width 43 height 11
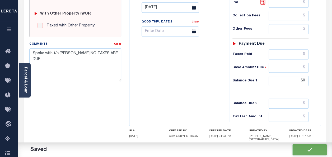
checkbox input "false"
type input "$0"
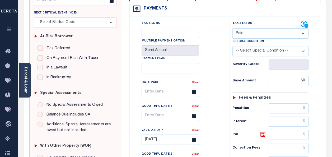
scroll to position [0, 0]
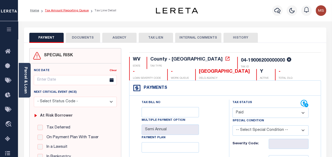
click at [74, 11] on link "Tax Amount Reporting Queue" at bounding box center [67, 10] width 44 height 3
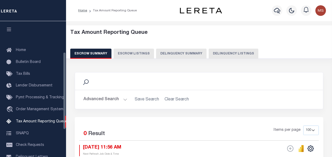
select select "100"
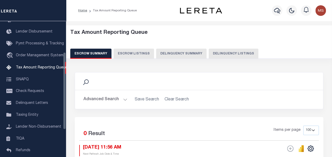
click at [227, 53] on button "Delinquency Listings" at bounding box center [233, 54] width 50 height 10
select select "100"
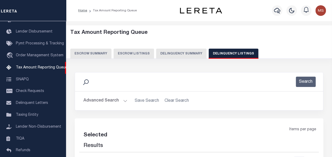
select select "100"
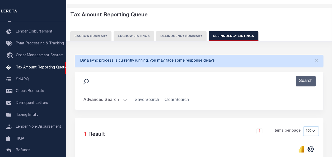
scroll to position [53, 0]
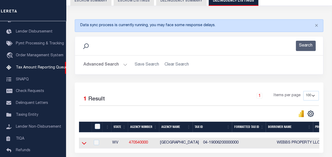
click at [85, 144] on icon at bounding box center [84, 143] width 4 height 3
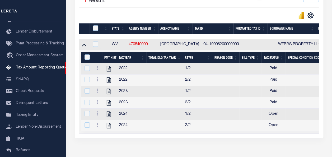
scroll to position [158, 0]
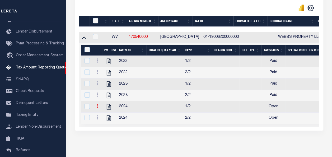
click at [98, 108] on link at bounding box center [97, 106] width 6 height 4
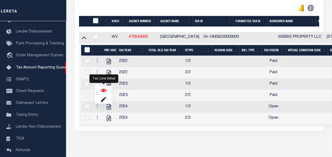
click at [105, 91] on img "" at bounding box center [103, 89] width 5 height 5
checkbox input "true"
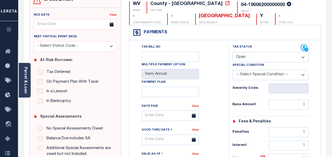
scroll to position [79, 0]
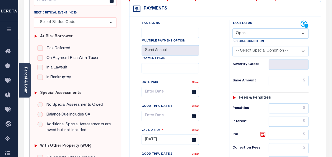
click at [250, 29] on select "- Select Status Code - Open Due/Unpaid Paid Incomplete No Tax Due Internal Refu…" at bounding box center [270, 33] width 76 height 10
select select "PYD"
click at [232, 28] on select "- Select Status Code - Open Due/Unpaid Paid Incomplete No Tax Due Internal Refu…" at bounding box center [270, 33] width 76 height 10
type input "[DATE]"
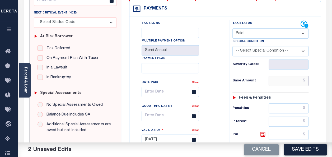
click at [290, 81] on input "text" at bounding box center [288, 81] width 40 height 10
type input "$0.00"
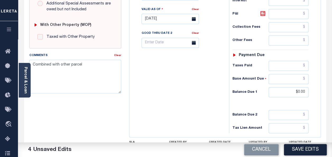
scroll to position [211, 0]
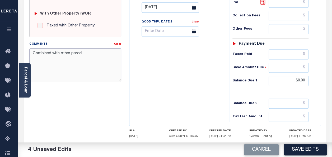
click at [83, 61] on textarea "Combined with other parcel" at bounding box center [75, 64] width 92 height 33
drag, startPoint x: 96, startPoint y: 53, endPoint x: 29, endPoint y: 54, distance: 67.0
click at [29, 54] on textarea "Combined with other parcel" at bounding box center [75, 64] width 92 height 33
paste textarea "Spoke with t/c JOANN NO TAXES ARE DUE"
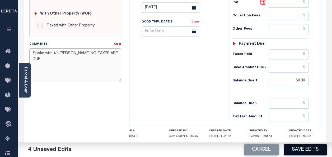
type textarea "Spoke with t/c JOANN NO TAXES ARE DUE"
click at [306, 150] on button "Save Edits" at bounding box center [305, 149] width 43 height 11
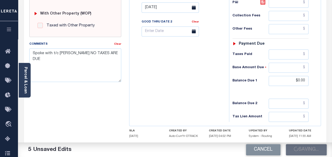
checkbox input "false"
type input "$0"
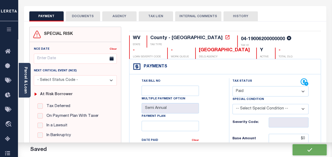
scroll to position [0, 0]
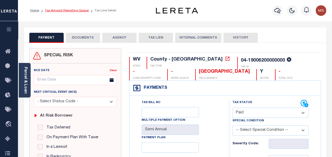
click at [54, 11] on link "Tax Amount Reporting Queue" at bounding box center [67, 10] width 44 height 3
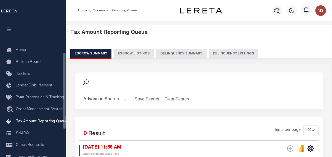
select select "100"
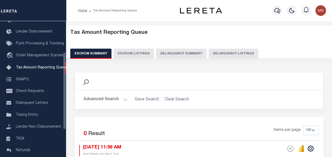
click at [230, 54] on button "Delinquency Listings" at bounding box center [233, 54] width 50 height 10
select select "100"
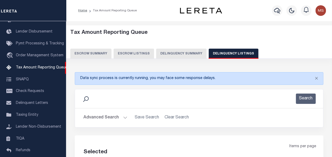
select select "100"
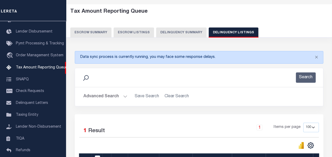
scroll to position [79, 0]
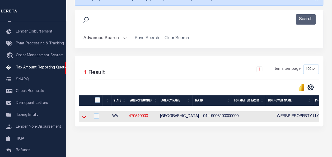
click at [82, 119] on icon at bounding box center [84, 117] width 4 height 6
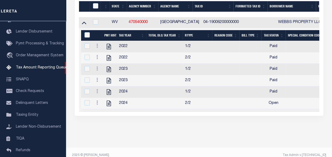
scroll to position [126, 0]
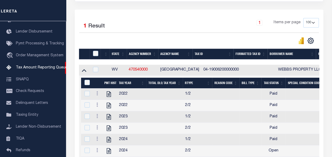
click at [97, 58] on th at bounding box center [94, 54] width 11 height 11
click at [95, 53] on input "checkbox" at bounding box center [95, 53] width 5 height 5
checkbox input "true"
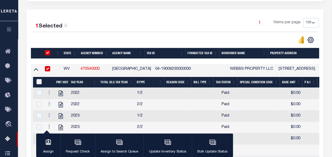
click at [39, 82] on input "&nbsp;" at bounding box center [38, 81] width 5 height 5
checkbox input "true"
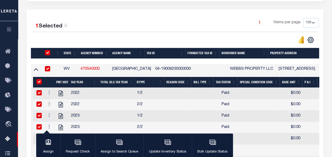
checkbox input "true"
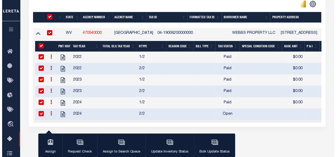
scroll to position [178, 0]
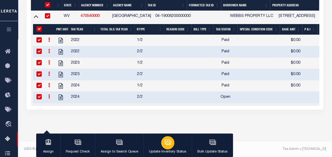
click at [166, 144] on icon "button" at bounding box center [167, 141] width 6 height 4
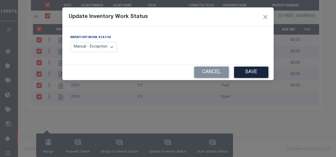
click at [38, 97] on div "Update Inventory Work Status Inventory Work Status Manual - Exception Pended - …" at bounding box center [168, 78] width 336 height 157
click at [219, 73] on button "Cancel" at bounding box center [211, 71] width 35 height 11
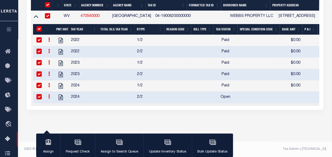
click at [39, 97] on input "checkbox" at bounding box center [38, 96] width 5 height 5
checkbox input "false"
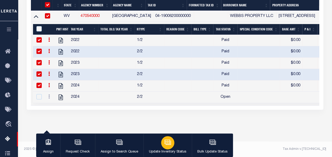
click at [166, 142] on icon "button" at bounding box center [167, 141] width 7 height 7
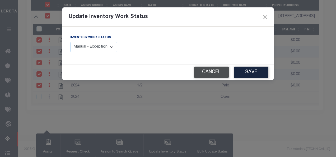
click at [211, 73] on button "Cancel" at bounding box center [211, 71] width 35 height 11
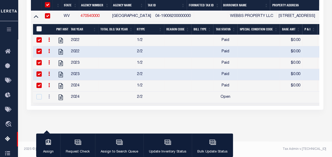
click at [40, 28] on input "&nbsp;" at bounding box center [38, 28] width 5 height 5
checkbox input "true"
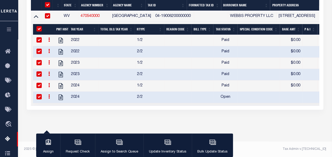
click at [39, 96] on input "checkbox" at bounding box center [38, 96] width 5 height 5
checkbox input "false"
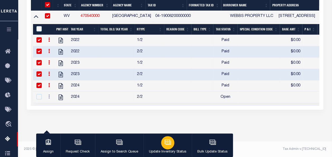
click at [164, 143] on icon "button" at bounding box center [167, 141] width 7 height 7
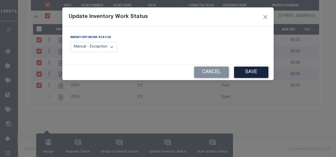
click at [99, 46] on select "Manual - Exception Pended - Awaiting Search Late Add Exception Completed" at bounding box center [93, 47] width 47 height 10
select select "4"
click at [70, 42] on select "Manual - Exception Pended - Awaiting Search Late Add Exception Completed" at bounding box center [93, 47] width 47 height 10
click at [248, 71] on button "Save" at bounding box center [251, 71] width 34 height 11
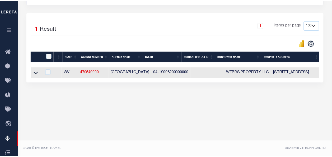
scroll to position [123, 0]
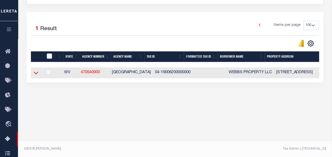
click at [36, 73] on icon at bounding box center [36, 73] width 4 height 6
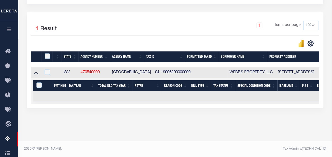
scroll to position [0, 0]
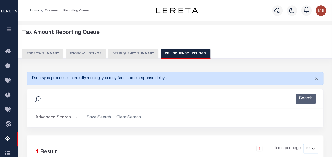
click at [77, 116] on button "Advanced Search" at bounding box center [57, 117] width 44 height 10
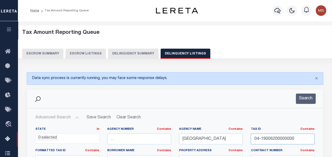
drag, startPoint x: 304, startPoint y: 137, endPoint x: 236, endPoint y: 135, distance: 68.1
paste input "04-19008600000000"
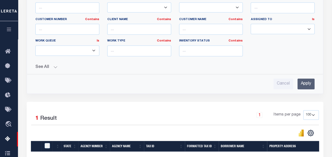
scroll to position [185, 0]
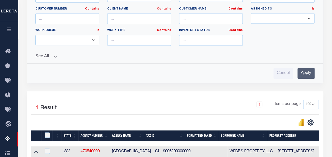
type input "04-19008600000000"
click at [305, 71] on input "Apply" at bounding box center [305, 73] width 17 height 11
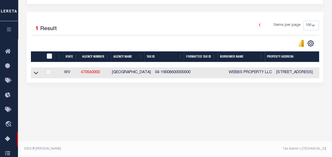
scroll to position [123, 0]
click at [37, 74] on icon at bounding box center [36, 73] width 4 height 6
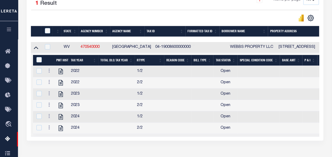
scroll to position [149, 0]
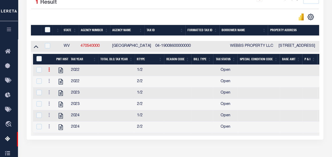
click at [48, 69] on icon at bounding box center [49, 69] width 2 height 4
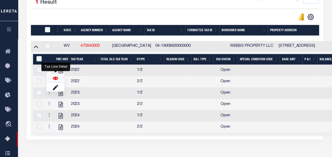
click at [55, 79] on img "" at bounding box center [55, 77] width 5 height 5
checkbox input "true"
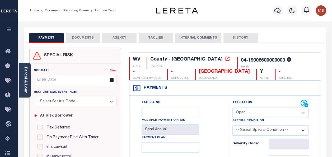
click at [267, 111] on select "- Select Status Code - Open Due/Unpaid Paid Incomplete No Tax Due Internal Refu…" at bounding box center [270, 112] width 76 height 10
select select "PYD"
click at [232, 107] on select "- Select Status Code - Open Due/Unpaid Paid Incomplete No Tax Due Internal Refu…" at bounding box center [270, 112] width 76 height 10
type input "[DATE]"
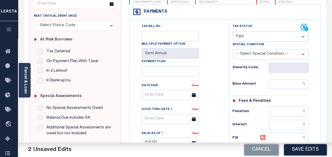
scroll to position [106, 0]
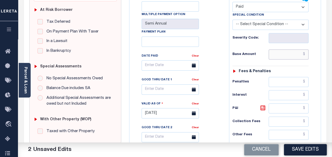
click at [286, 57] on input "text" at bounding box center [288, 54] width 40 height 10
type input "$0.00"
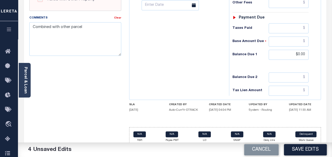
scroll to position [237, 0]
click at [80, 32] on textarea "Combined with other parcel" at bounding box center [75, 38] width 92 height 33
drag, startPoint x: 55, startPoint y: 27, endPoint x: 68, endPoint y: 28, distance: 13.0
click at [55, 27] on textarea "Combined with other parcel" at bounding box center [75, 38] width 92 height 33
drag, startPoint x: 85, startPoint y: 27, endPoint x: 16, endPoint y: 23, distance: 69.0
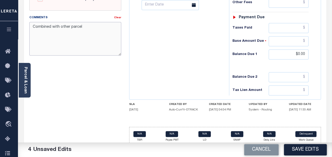
paste textarea "Spoke with t/c [PERSON_NAME] no taxes are due l"
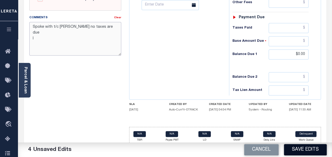
type textarea "Spoke with t/c [PERSON_NAME] no taxes are due l"
click at [308, 149] on button "Save Edits" at bounding box center [305, 149] width 43 height 11
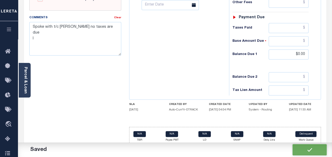
checkbox input "false"
type textarea "Spoke with t/c [PERSON_NAME] no taxes are due l"
type input "$0"
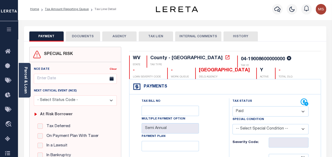
scroll to position [0, 0]
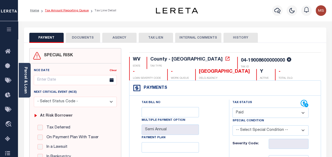
click at [63, 11] on link "Tax Amount Reporting Queue" at bounding box center [67, 10] width 44 height 3
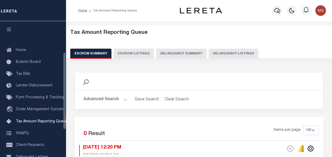
select select "100"
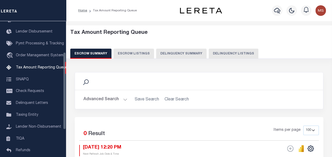
drag, startPoint x: 235, startPoint y: 54, endPoint x: 223, endPoint y: 60, distance: 13.8
click at [235, 54] on button "Delinquency Listings" at bounding box center [233, 54] width 50 height 10
select select "100"
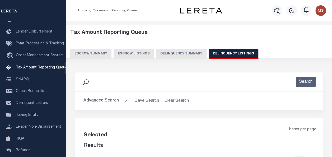
select select "100"
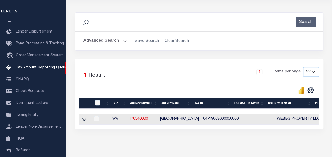
scroll to position [83, 0]
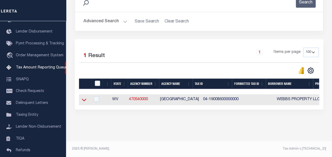
click at [83, 97] on icon at bounding box center [84, 100] width 4 height 6
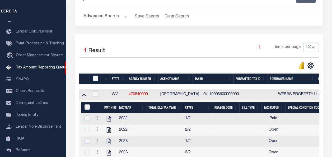
scroll to position [135, 0]
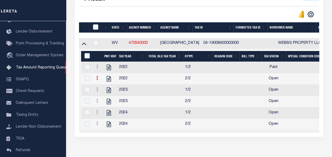
click at [98, 78] on link at bounding box center [97, 79] width 6 height 4
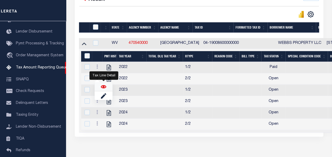
click at [104, 88] on img "" at bounding box center [103, 86] width 5 height 5
checkbox input "true"
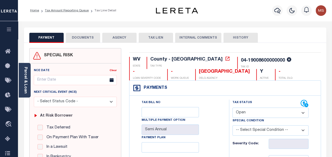
click at [264, 110] on select "- Select Status Code - Open Due/Unpaid Paid Incomplete No Tax Due Internal Refu…" at bounding box center [270, 112] width 76 height 10
select select "PYD"
click at [232, 107] on select "- Select Status Code - Open Due/Unpaid Paid Incomplete No Tax Due Internal Refu…" at bounding box center [270, 112] width 76 height 10
type input "[DATE]"
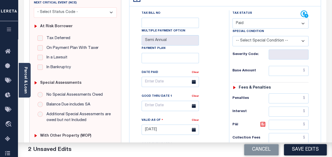
scroll to position [106, 0]
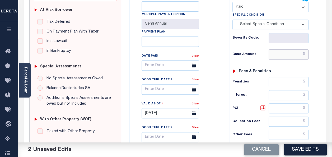
drag, startPoint x: 281, startPoint y: 51, endPoint x: 285, endPoint y: 55, distance: 5.4
click at [281, 51] on input "text" at bounding box center [288, 54] width 40 height 10
type input "$0.00"
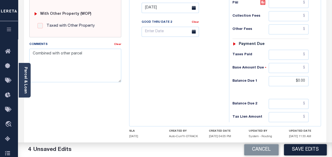
scroll to position [240, 0]
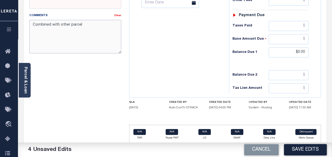
click at [77, 36] on textarea "Combined with other parcel" at bounding box center [75, 36] width 92 height 33
drag, startPoint x: 67, startPoint y: 23, endPoint x: 10, endPoint y: 25, distance: 57.0
paste textarea "Spoke with t/c [PERSON_NAME] no taxes are due l"
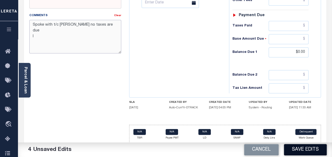
type textarea "Spoke with t/c [PERSON_NAME] no taxes are due l"
click at [306, 153] on button "Save Edits" at bounding box center [305, 149] width 43 height 11
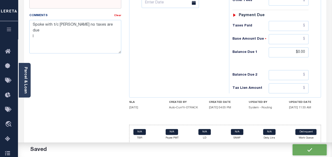
checkbox input "false"
type textarea "Spoke with t/c [PERSON_NAME] no taxes are due l"
type input "$0"
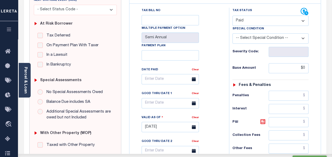
scroll to position [0, 0]
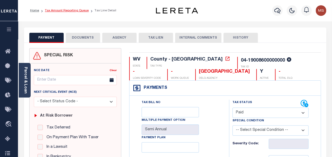
click at [67, 10] on link "Tax Amount Reporting Queue" at bounding box center [67, 10] width 44 height 3
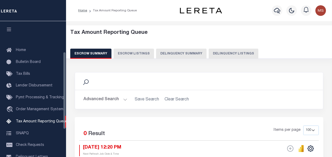
select select "100"
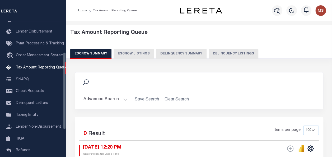
click at [234, 53] on button "Delinquency Listings" at bounding box center [233, 54] width 50 height 10
select select "100"
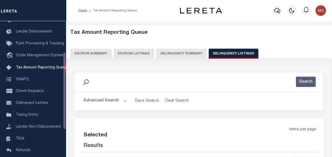
select select "100"
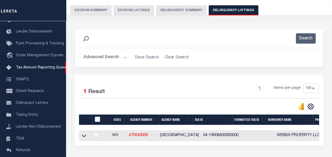
scroll to position [79, 0]
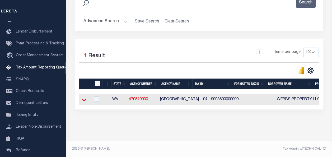
click at [84, 102] on icon at bounding box center [84, 100] width 4 height 6
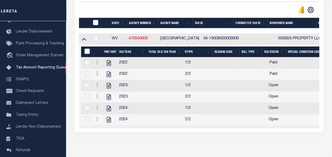
scroll to position [158, 0]
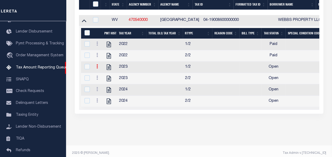
click at [97, 66] on icon at bounding box center [97, 66] width 2 height 4
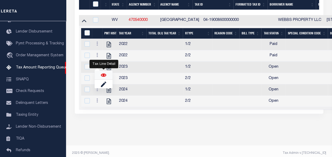
click at [103, 77] on img "" at bounding box center [103, 74] width 5 height 5
checkbox input "true"
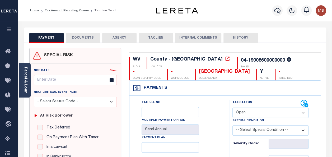
click at [257, 112] on select "- Select Status Code - Open Due/Unpaid Paid Incomplete No Tax Due Internal Refu…" at bounding box center [270, 112] width 76 height 10
select select "PYD"
click at [232, 107] on select "- Select Status Code - Open Due/Unpaid Paid Incomplete No Tax Due Internal Refu…" at bounding box center [270, 112] width 76 height 10
type input "[DATE]"
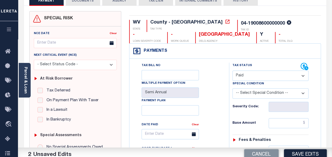
scroll to position [106, 0]
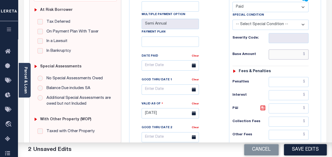
click at [284, 56] on input "text" at bounding box center [288, 54] width 40 height 10
type input "$0.00"
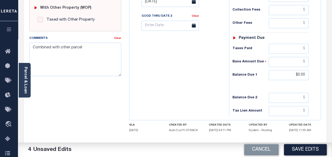
scroll to position [237, 0]
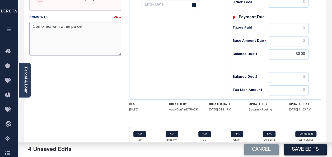
drag, startPoint x: 85, startPoint y: 26, endPoint x: 25, endPoint y: 24, distance: 59.9
click at [25, 24] on div "Comments Clear Combined with other parcel" at bounding box center [75, 37] width 100 height 45
paste textarea "Spoke with t/c john no taxes are due l"
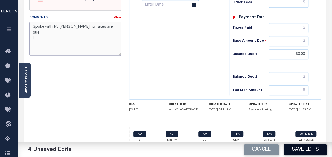
type textarea "Spoke with t/c john no taxes are due l"
click at [302, 149] on button "Save Edits" at bounding box center [305, 149] width 43 height 11
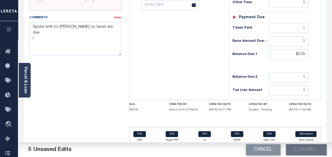
checkbox input "false"
type textarea "Spoke with t/c john no taxes are due l"
type input "$0"
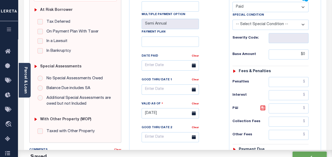
scroll to position [0, 0]
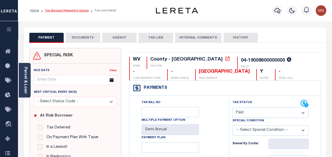
click at [71, 11] on link "Tax Amount Reporting Queue" at bounding box center [67, 10] width 44 height 3
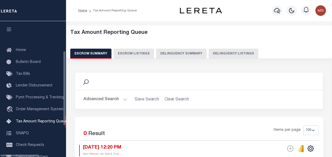
select select "100"
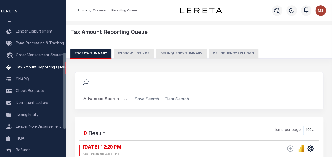
click at [219, 52] on button "Delinquency Listings" at bounding box center [233, 54] width 50 height 10
select select "100"
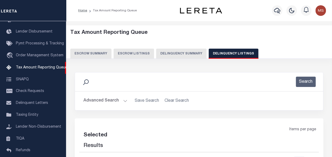
select select "100"
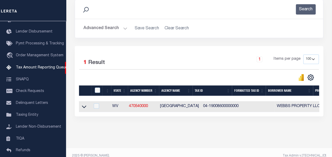
scroll to position [83, 0]
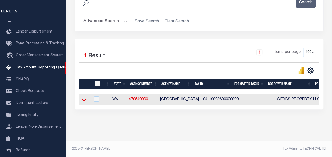
click at [84, 97] on icon at bounding box center [84, 100] width 4 height 6
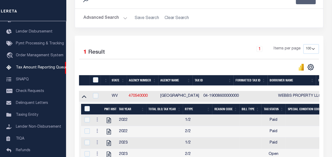
scroll to position [167, 0]
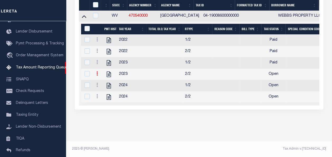
click at [97, 71] on icon at bounding box center [97, 73] width 2 height 4
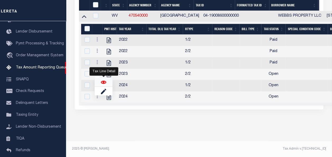
click at [104, 81] on img "" at bounding box center [103, 81] width 5 height 5
checkbox input "true"
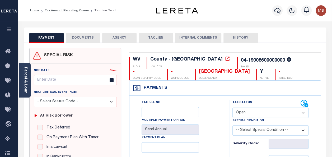
click at [274, 118] on div "Special Condition" at bounding box center [270, 121] width 76 height 7
click at [270, 111] on select "- Select Status Code - Open Due/Unpaid Paid Incomplete No Tax Due Internal Refu…" at bounding box center [270, 112] width 76 height 10
select select "PYD"
click at [232, 107] on select "- Select Status Code - Open Due/Unpaid Paid Incomplete No Tax Due Internal Refu…" at bounding box center [270, 112] width 76 height 10
type input "[DATE]"
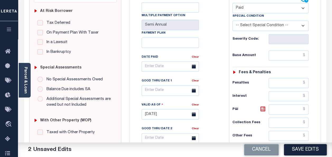
scroll to position [132, 0]
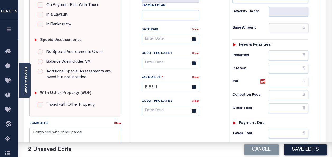
click at [290, 27] on input "text" at bounding box center [288, 28] width 40 height 10
type input "$0.00"
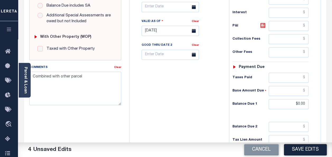
scroll to position [211, 0]
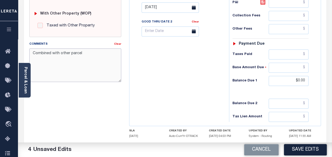
drag, startPoint x: 98, startPoint y: 52, endPoint x: 21, endPoint y: 52, distance: 76.2
click at [21, 52] on div "PAYMENT 4 DOCUMENTS AGENCY DELINQUENT PAYEE" at bounding box center [175, 2] width 310 height 372
paste textarea "Spoke with t/c [PERSON_NAME] no taxes are due l"
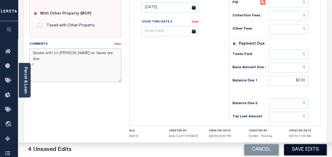
type textarea "Spoke with t/c [PERSON_NAME] no taxes are due l"
click at [307, 150] on button "Save Edits" at bounding box center [305, 149] width 43 height 11
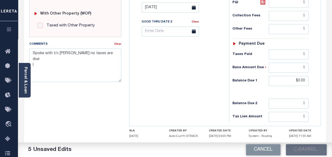
checkbox input "false"
type textarea "Spoke with t/c [PERSON_NAME] no taxes are due l"
type input "$0"
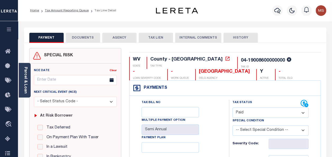
scroll to position [0, 0]
click at [69, 11] on link "Tax Amount Reporting Queue" at bounding box center [67, 10] width 44 height 3
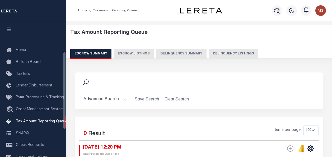
select select "100"
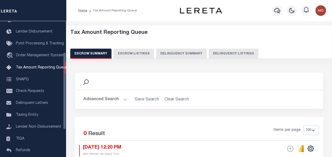
drag, startPoint x: 227, startPoint y: 54, endPoint x: 225, endPoint y: 57, distance: 4.1
click at [227, 54] on button "Delinquency Listings" at bounding box center [233, 54] width 50 height 10
select select "100"
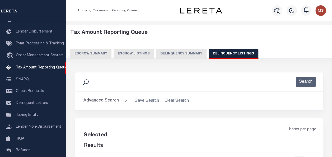
select select "100"
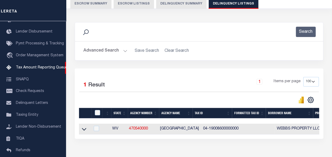
scroll to position [83, 0]
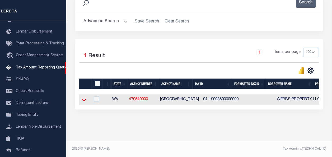
click at [84, 97] on icon at bounding box center [84, 100] width 4 height 6
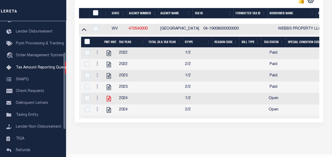
scroll to position [162, 0]
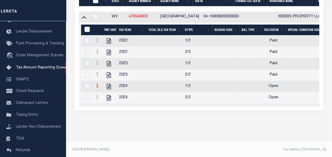
click at [98, 87] on link at bounding box center [97, 86] width 6 height 4
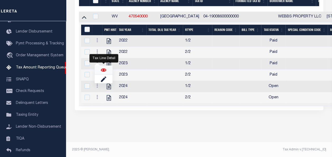
click at [103, 70] on img "" at bounding box center [103, 69] width 5 height 5
checkbox input "true"
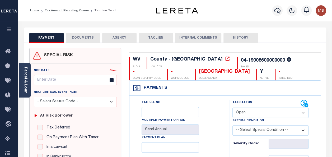
click at [266, 111] on select "- Select Status Code - Open Due/Unpaid Paid Incomplete No Tax Due Internal Refu…" at bounding box center [270, 112] width 76 height 10
select select "PYD"
click at [232, 107] on select "- Select Status Code - Open Due/Unpaid Paid Incomplete No Tax Due Internal Refu…" at bounding box center [270, 112] width 76 height 10
type input "[DATE]"
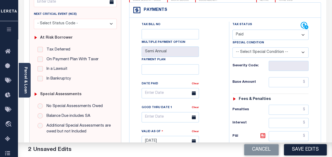
scroll to position [79, 0]
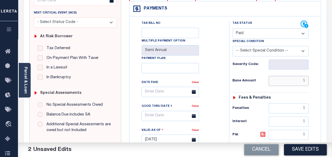
click at [282, 80] on input "text" at bounding box center [288, 81] width 40 height 10
type input "$0.00"
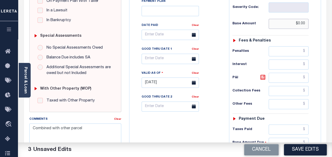
scroll to position [185, 0]
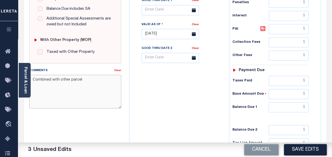
click at [50, 75] on textarea "Combined with other parcel" at bounding box center [75, 91] width 92 height 33
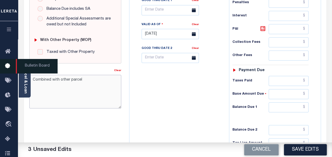
drag, startPoint x: 100, startPoint y: 80, endPoint x: 2, endPoint y: 73, distance: 98.6
click at [2, 73] on div "Home Tax Amount Reporting Queue Tax Line Detail Profile" at bounding box center [166, 15] width 332 height 400
paste textarea "Spoke with t/c john no taxes are due l"
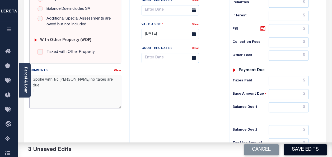
type textarea "Spoke with t/c john no taxes are due l"
click at [310, 148] on button "Save Edits" at bounding box center [305, 149] width 43 height 11
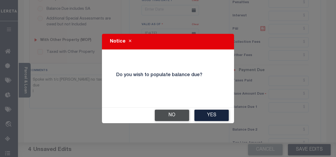
click at [177, 116] on button "No" at bounding box center [172, 114] width 34 height 11
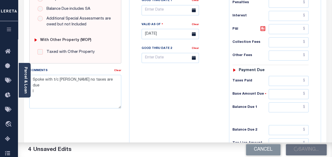
checkbox input "false"
type textarea "Spoke with t/c john no taxes are due l"
type input "$0"
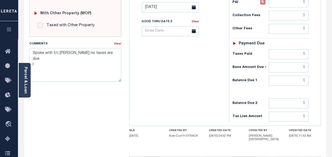
scroll to position [240, 0]
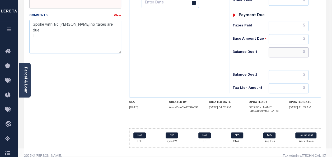
click at [291, 49] on input "text" at bounding box center [288, 52] width 40 height 10
type input "$0.00"
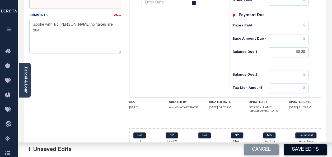
click at [303, 150] on button "Save Edits" at bounding box center [305, 149] width 43 height 11
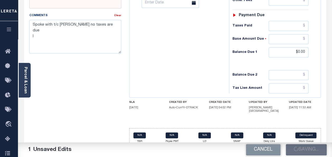
checkbox input "false"
type textarea "Spoke with t/c john no taxes are due l"
type input "$0"
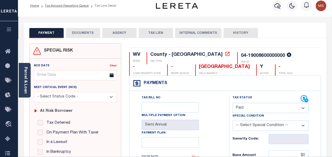
scroll to position [0, 0]
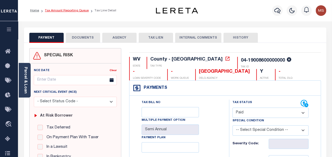
click at [64, 12] on link "Tax Amount Reporting Queue" at bounding box center [67, 10] width 44 height 3
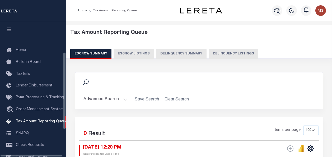
select select "100"
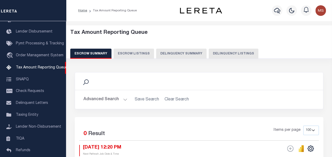
click at [226, 53] on button "Delinquency Listings" at bounding box center [233, 54] width 50 height 10
select select "100"
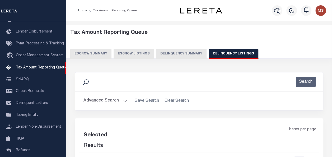
select select "100"
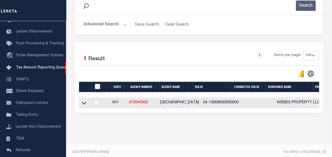
scroll to position [83, 0]
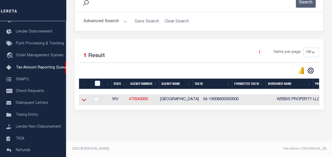
click at [85, 98] on icon at bounding box center [84, 100] width 4 height 6
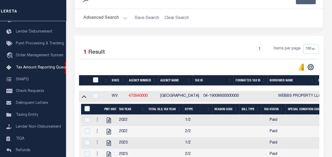
click at [93, 79] on input "checkbox" at bounding box center [95, 79] width 5 height 5
checkbox input "true"
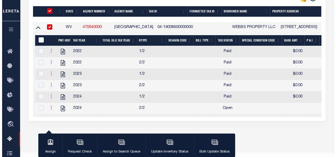
scroll to position [162, 0]
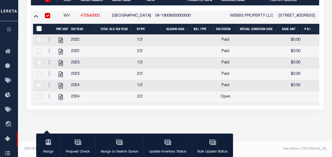
click at [36, 29] on input "&nbsp;" at bounding box center [38, 28] width 5 height 5
checkbox input "true"
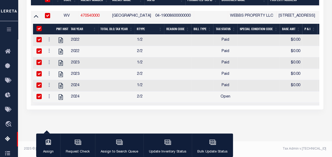
checkbox input "true"
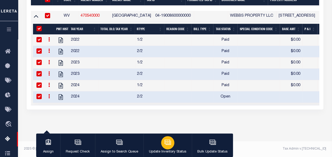
click at [167, 144] on icon "button" at bounding box center [167, 141] width 7 height 7
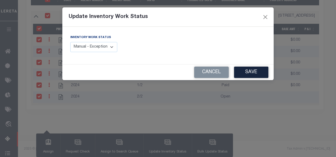
click at [82, 47] on select "Manual - Exception Pended - Awaiting Search Late Add Exception Completed" at bounding box center [93, 47] width 47 height 10
select select "4"
click at [70, 42] on select "Manual - Exception Pended - Awaiting Search Late Add Exception Completed" at bounding box center [93, 47] width 47 height 10
click at [257, 73] on button "Save" at bounding box center [251, 71] width 34 height 11
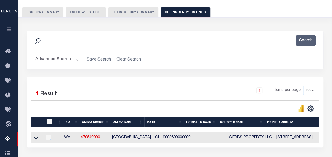
scroll to position [17, 0]
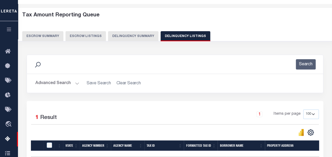
click at [73, 82] on button "Advanced Search" at bounding box center [57, 83] width 44 height 10
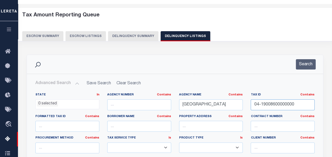
drag, startPoint x: 296, startPoint y: 103, endPoint x: 230, endPoint y: 97, distance: 65.7
click at [230, 97] on div "State In In AK AL AR AZ CA CO CT DC DE FL GA GU HI IA ID IL IN KS KY LA MA MD M…" at bounding box center [174, 147] width 287 height 108
paste input "04-19008800000000"
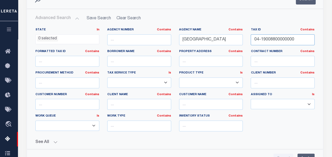
scroll to position [97, 0]
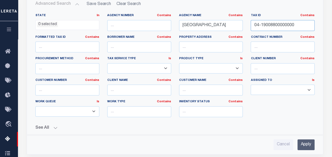
type input "04-19008800000000"
click at [308, 140] on input "Apply" at bounding box center [305, 144] width 17 height 11
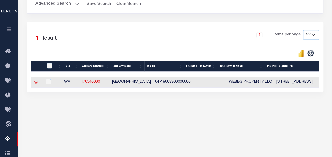
click at [36, 83] on icon at bounding box center [36, 82] width 4 height 3
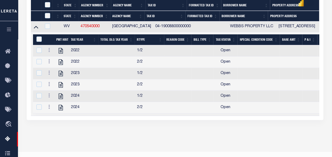
scroll to position [162, 0]
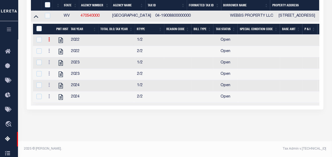
click at [49, 37] on icon at bounding box center [49, 39] width 2 height 4
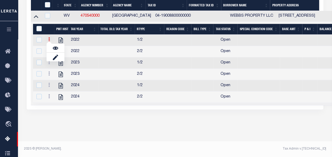
scroll to position [159, 0]
click at [55, 48] on img "" at bounding box center [55, 47] width 5 height 5
checkbox input "false"
checkbox input "true"
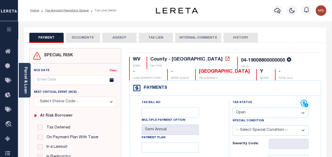
click at [266, 114] on select "- Select Status Code - Open Due/Unpaid Paid Incomplete No Tax Due Internal Refu…" at bounding box center [270, 112] width 76 height 10
select select "PYD"
click at [232, 107] on select "- Select Status Code - Open Due/Unpaid Paid Incomplete No Tax Due Internal Refu…" at bounding box center [270, 112] width 76 height 10
type input "[DATE]"
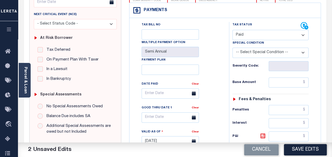
scroll to position [106, 0]
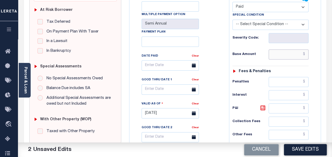
click at [284, 56] on input "text" at bounding box center [288, 54] width 40 height 10
type input "$0.00"
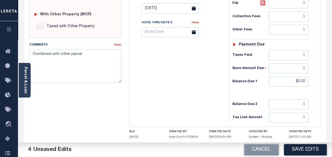
scroll to position [211, 0]
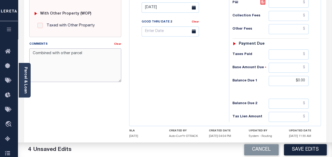
click at [89, 54] on textarea "Combined with other parcel" at bounding box center [75, 64] width 92 height 33
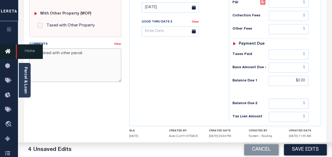
drag, startPoint x: 89, startPoint y: 54, endPoint x: 17, endPoint y: 52, distance: 71.8
paste textarea "Spoke with t/c [PERSON_NAME] no taxes are due"
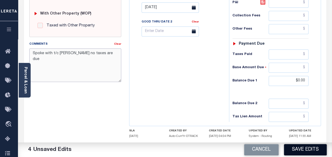
type textarea "Spoke with t/c [PERSON_NAME] no taxes are due"
click at [305, 146] on button "Save Edits" at bounding box center [305, 149] width 43 height 11
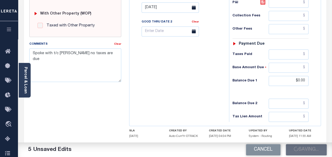
checkbox input "false"
type input "$0"
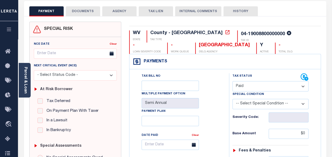
scroll to position [0, 0]
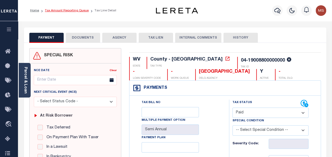
click at [70, 9] on link "Tax Amount Reporting Queue" at bounding box center [67, 10] width 44 height 3
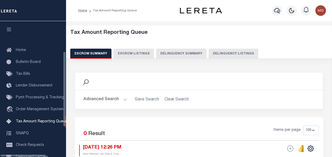
select select
select select "100"
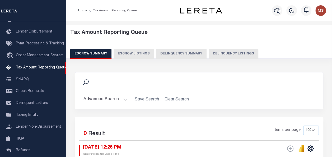
click at [122, 99] on button "Advanced Search" at bounding box center [105, 99] width 44 height 10
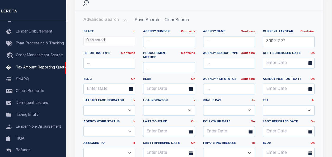
scroll to position [0, 0]
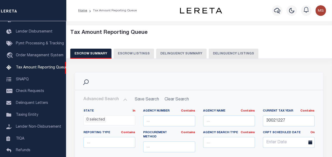
click at [233, 51] on button "Delinquency Listings" at bounding box center [233, 54] width 50 height 10
select select "100"
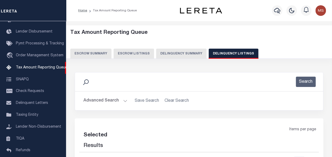
select select "100"
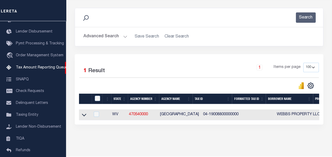
scroll to position [79, 0]
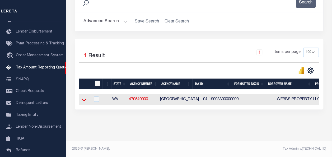
click at [84, 101] on icon at bounding box center [84, 100] width 4 height 3
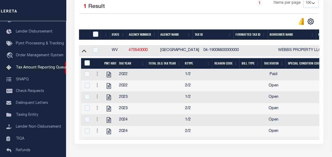
scroll to position [132, 0]
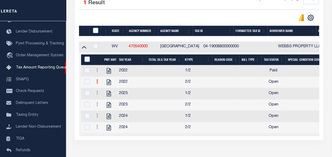
click at [97, 82] on icon at bounding box center [97, 81] width 2 height 4
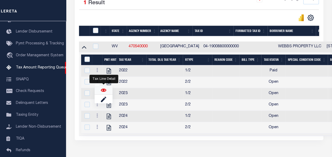
click at [103, 90] on img "" at bounding box center [103, 89] width 5 height 5
checkbox input "true"
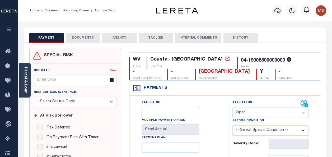
click at [256, 113] on select "- Select Status Code - Open Due/Unpaid Paid Incomplete No Tax Due Internal Refu…" at bounding box center [270, 112] width 76 height 10
select select "PYD"
click at [232, 107] on select "- Select Status Code - Open Due/Unpaid Paid Incomplete No Tax Due Internal Refu…" at bounding box center [270, 112] width 76 height 10
type input "[DATE]"
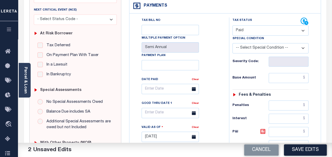
scroll to position [106, 0]
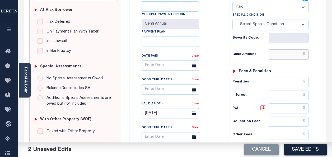
click at [284, 57] on input "text" at bounding box center [288, 54] width 40 height 10
type input "$0.00"
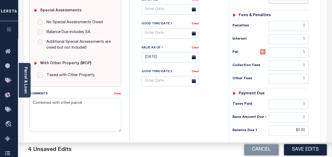
scroll to position [237, 0]
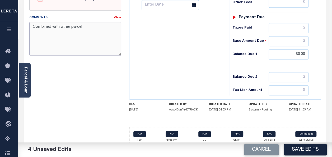
click at [79, 35] on textarea "Combined with other parcel" at bounding box center [75, 38] width 92 height 33
drag, startPoint x: 93, startPoint y: 27, endPoint x: 12, endPoint y: 25, distance: 80.5
paste textarea "Spoke with t/c [PERSON_NAME] no taxes are due"
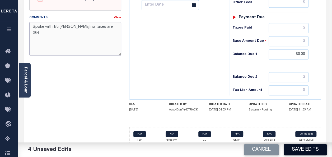
type textarea "Spoke with t/c [PERSON_NAME] no taxes are due"
click at [307, 148] on button "Save Edits" at bounding box center [305, 149] width 43 height 11
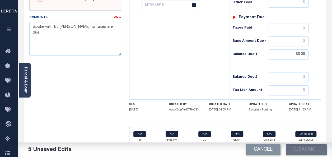
checkbox input "false"
type input "$0"
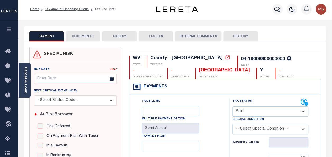
scroll to position [0, 0]
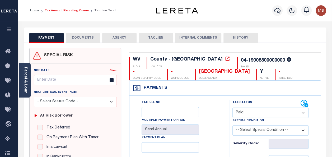
click at [72, 11] on link "Tax Amount Reporting Queue" at bounding box center [67, 10] width 44 height 3
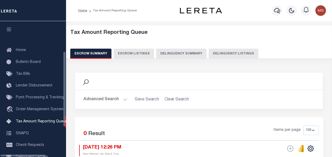
select select "100"
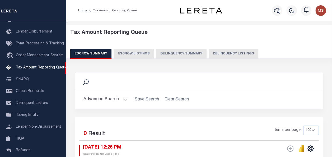
click at [223, 51] on button "Delinquency Listings" at bounding box center [233, 54] width 50 height 10
select select "100"
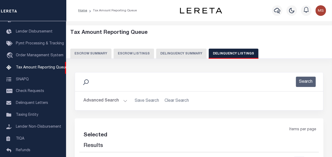
select select "100"
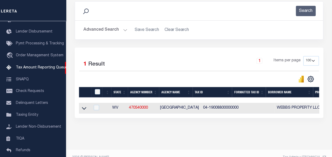
scroll to position [83, 0]
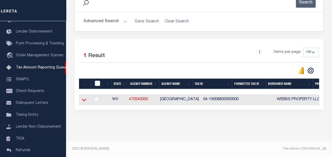
click at [83, 98] on icon at bounding box center [84, 100] width 4 height 6
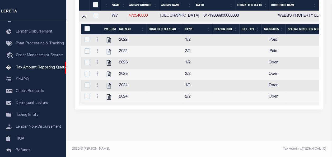
scroll to position [162, 0]
click at [98, 61] on link at bounding box center [97, 63] width 6 height 4
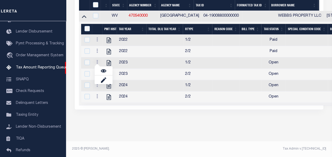
scroll to position [159, 0]
click at [103, 71] on img "" at bounding box center [103, 70] width 5 height 5
checkbox input "true"
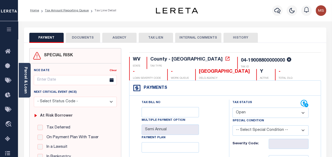
click at [261, 110] on select "- Select Status Code - Open Due/Unpaid Paid Incomplete No Tax Due Internal Refu…" at bounding box center [270, 112] width 76 height 10
select select "PYD"
click at [232, 107] on select "- Select Status Code - Open Due/Unpaid Paid Incomplete No Tax Due Internal Refu…" at bounding box center [270, 112] width 76 height 10
type input "[DATE]"
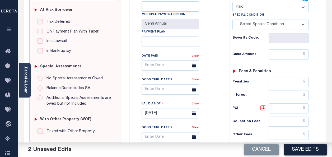
scroll to position [132, 0]
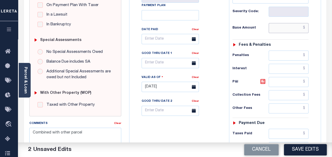
click at [280, 28] on input "text" at bounding box center [288, 28] width 40 height 10
type input "$0.00"
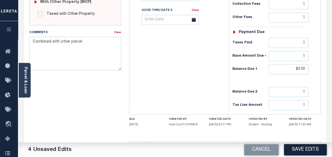
scroll to position [240, 0]
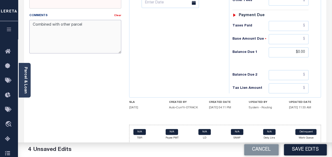
drag, startPoint x: 87, startPoint y: 23, endPoint x: 15, endPoint y: 25, distance: 72.3
paste textarea "Spoke with t/c [PERSON_NAME] no taxes are due"
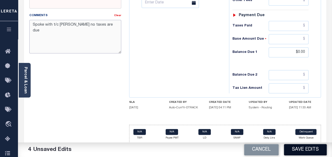
type textarea "Spoke with t/c [PERSON_NAME] no taxes are due"
click at [309, 147] on button "Save Edits" at bounding box center [305, 149] width 43 height 11
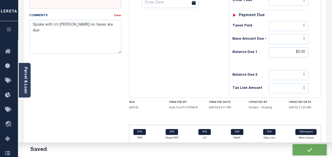
checkbox input "false"
type input "$0"
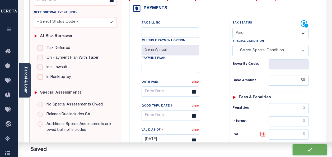
scroll to position [0, 0]
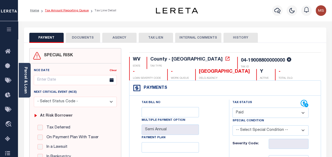
click at [59, 10] on link "Tax Amount Reporting Queue" at bounding box center [67, 10] width 44 height 3
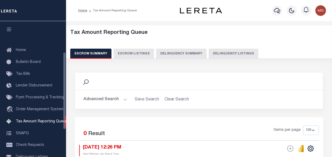
select select "100"
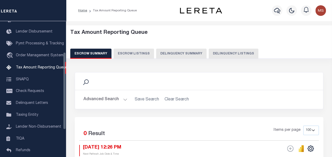
click at [228, 53] on button "Delinquency Listings" at bounding box center [233, 54] width 50 height 10
select select "100"
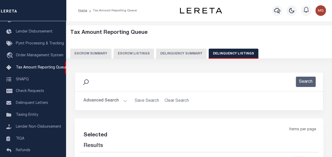
select select "100"
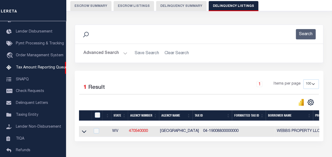
scroll to position [83, 0]
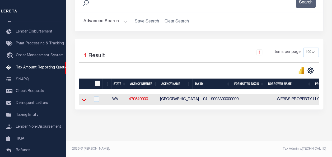
click at [83, 97] on icon at bounding box center [84, 100] width 4 height 6
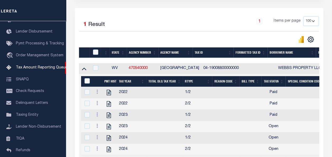
scroll to position [162, 0]
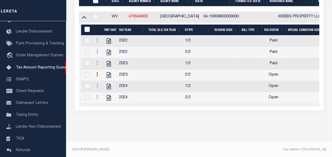
click at [97, 76] on icon at bounding box center [97, 74] width 2 height 4
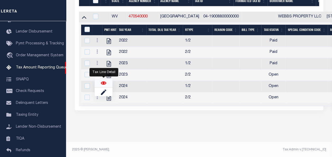
click at [103, 85] on img "" at bounding box center [103, 82] width 5 height 5
checkbox input "true"
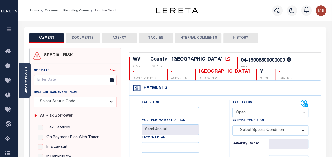
click at [253, 110] on select "- Select Status Code - Open Due/Unpaid Paid Incomplete No Tax Due Internal Refu…" at bounding box center [270, 112] width 76 height 10
select select "PYD"
click at [232, 107] on select "- Select Status Code - Open Due/Unpaid Paid Incomplete No Tax Due Internal Refu…" at bounding box center [270, 112] width 76 height 10
type input "[DATE]"
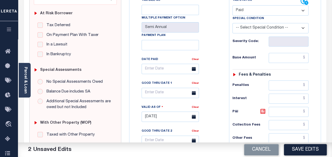
scroll to position [106, 0]
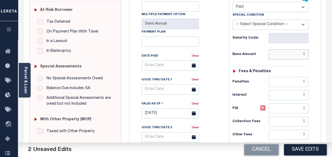
click at [280, 54] on input "text" at bounding box center [288, 54] width 40 height 10
type input "$0.00"
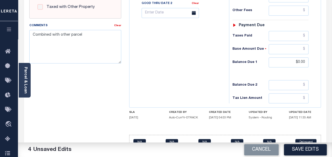
scroll to position [237, 0]
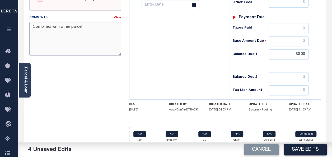
drag, startPoint x: 81, startPoint y: 26, endPoint x: 31, endPoint y: 26, distance: 49.6
click at [31, 26] on textarea "Combined with other parcel" at bounding box center [75, 38] width 92 height 33
paste textarea "Spoke with t/c [PERSON_NAME] no taxes are due"
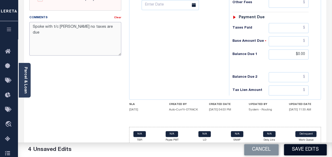
type textarea "Spoke with t/c [PERSON_NAME] no taxes are due"
click at [307, 150] on button "Save Edits" at bounding box center [305, 149] width 43 height 11
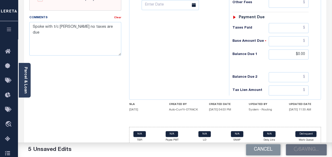
checkbox input "false"
type input "$0"
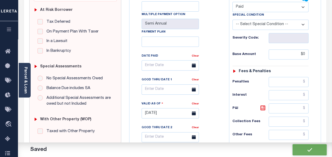
scroll to position [0, 0]
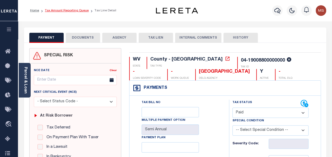
click at [64, 11] on link "Tax Amount Reporting Queue" at bounding box center [67, 10] width 44 height 3
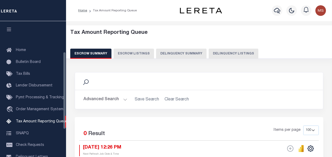
select select "100"
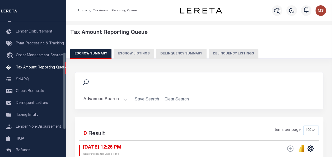
click at [223, 54] on button "Delinquency Listings" at bounding box center [233, 54] width 50 height 10
select select "100"
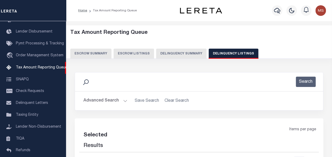
select select "100"
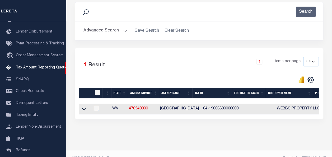
scroll to position [79, 0]
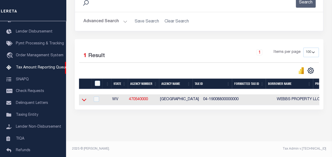
click at [85, 99] on icon at bounding box center [84, 100] width 4 height 6
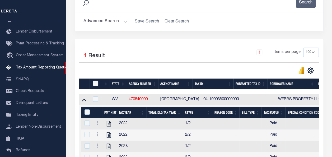
scroll to position [167, 0]
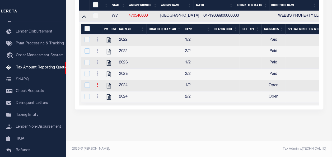
click at [97, 83] on icon at bounding box center [97, 85] width 2 height 4
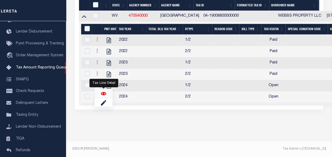
click at [104, 93] on img "" at bounding box center [103, 93] width 5 height 5
checkbox input "true"
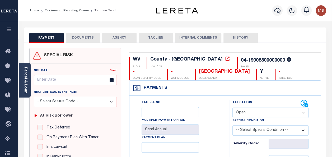
click at [260, 114] on select "- Select Status Code - Open Due/Unpaid Paid Incomplete No Tax Due Internal Refu…" at bounding box center [270, 112] width 76 height 10
select select "PYD"
click at [232, 107] on select "- Select Status Code - Open Due/Unpaid Paid Incomplete No Tax Due Internal Refu…" at bounding box center [270, 112] width 76 height 10
type input "[DATE]"
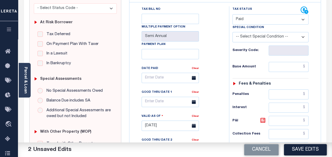
scroll to position [106, 0]
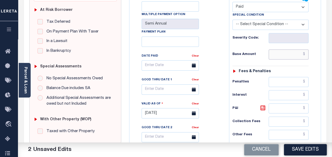
click at [282, 56] on input "text" at bounding box center [288, 54] width 40 height 10
type input "$0.00"
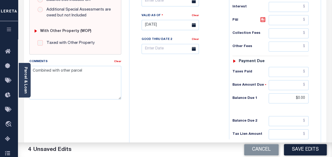
scroll to position [237, 0]
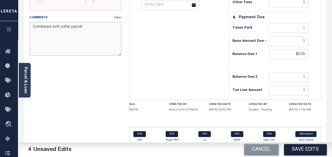
drag, startPoint x: 85, startPoint y: 26, endPoint x: 23, endPoint y: 25, distance: 62.5
paste textarea "Spoke with t/c john no taxes are due"
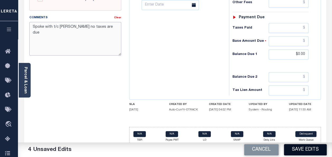
type textarea "Spoke with t/c john no taxes are due"
click at [303, 148] on button "Save Edits" at bounding box center [305, 149] width 43 height 11
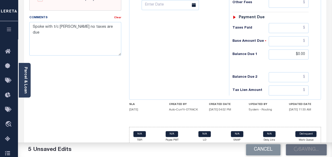
checkbox input "false"
type input "$0"
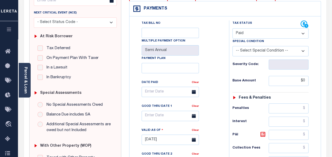
scroll to position [0, 0]
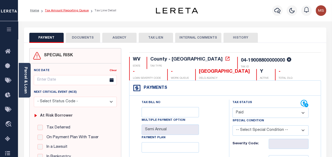
click at [80, 11] on link "Tax Amount Reporting Queue" at bounding box center [67, 10] width 44 height 3
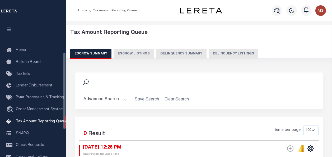
select select "100"
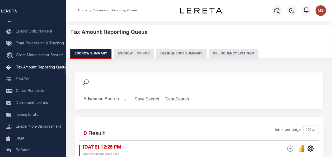
click at [227, 55] on button "Delinquency Listings" at bounding box center [233, 54] width 50 height 10
select select "100"
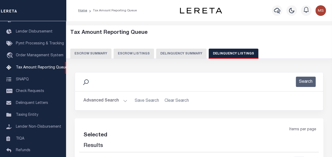
select select "100"
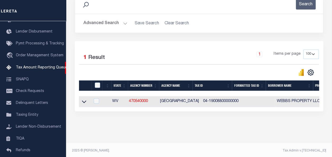
scroll to position [79, 0]
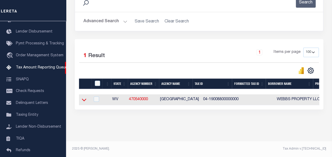
click at [85, 99] on icon at bounding box center [84, 100] width 4 height 6
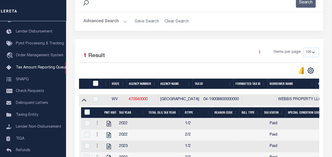
click at [96, 81] on input "checkbox" at bounding box center [95, 82] width 5 height 5
checkbox input "true"
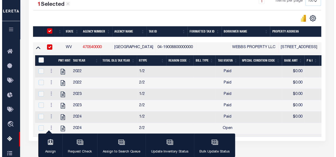
scroll to position [132, 0]
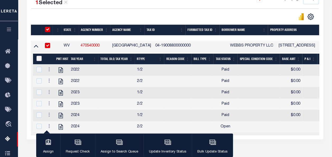
click at [39, 58] on input "&nbsp;" at bounding box center [38, 58] width 5 height 5
checkbox input "true"
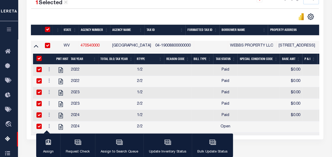
checkbox input "true"
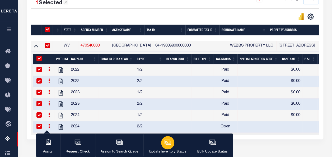
click at [169, 144] on icon "button" at bounding box center [167, 141] width 7 height 7
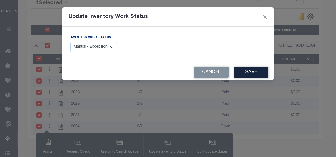
click at [102, 46] on select "Manual - Exception Pended - Awaiting Search Late Add Exception Completed" at bounding box center [93, 47] width 47 height 10
select select "4"
click at [70, 42] on select "Manual - Exception Pended - Awaiting Search Late Add Exception Completed" at bounding box center [93, 47] width 47 height 10
click at [251, 73] on button "Save" at bounding box center [251, 71] width 34 height 11
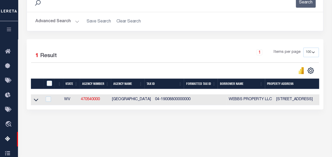
scroll to position [0, 0]
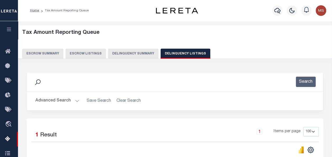
click at [75, 100] on button "Advanced Search" at bounding box center [57, 100] width 44 height 10
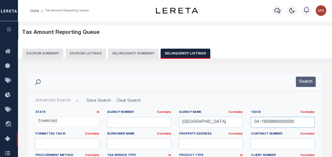
drag, startPoint x: 294, startPoint y: 119, endPoint x: 243, endPoint y: 120, distance: 50.9
drag, startPoint x: 205, startPoint y: 121, endPoint x: 172, endPoint y: 121, distance: 33.0
click at [267, 119] on input "text" at bounding box center [282, 122] width 64 height 11
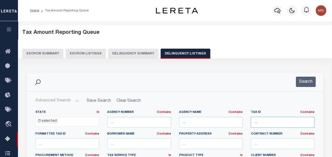
paste input "00009887"
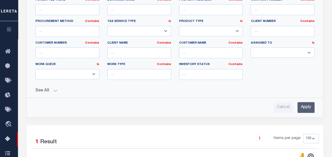
scroll to position [158, 0]
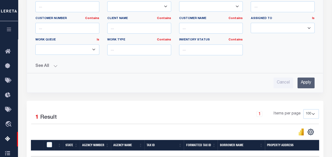
type input "00009887"
click at [308, 79] on input "Apply" at bounding box center [305, 82] width 17 height 11
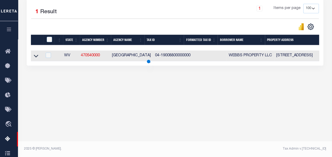
scroll to position [123, 0]
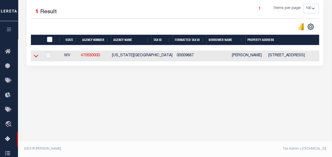
click at [35, 56] on icon at bounding box center [36, 56] width 4 height 3
